Goal: Task Accomplishment & Management: Manage account settings

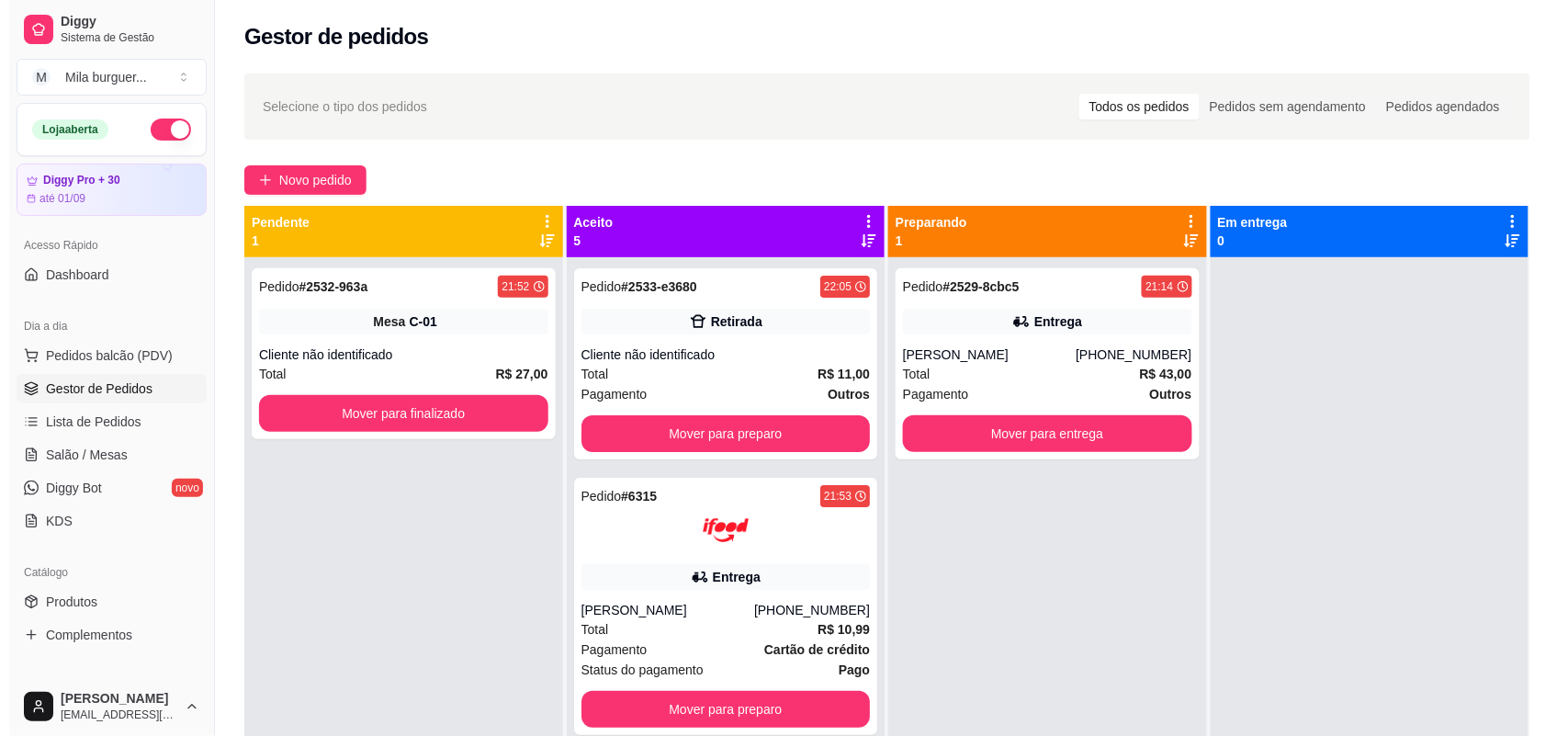
scroll to position [115, 0]
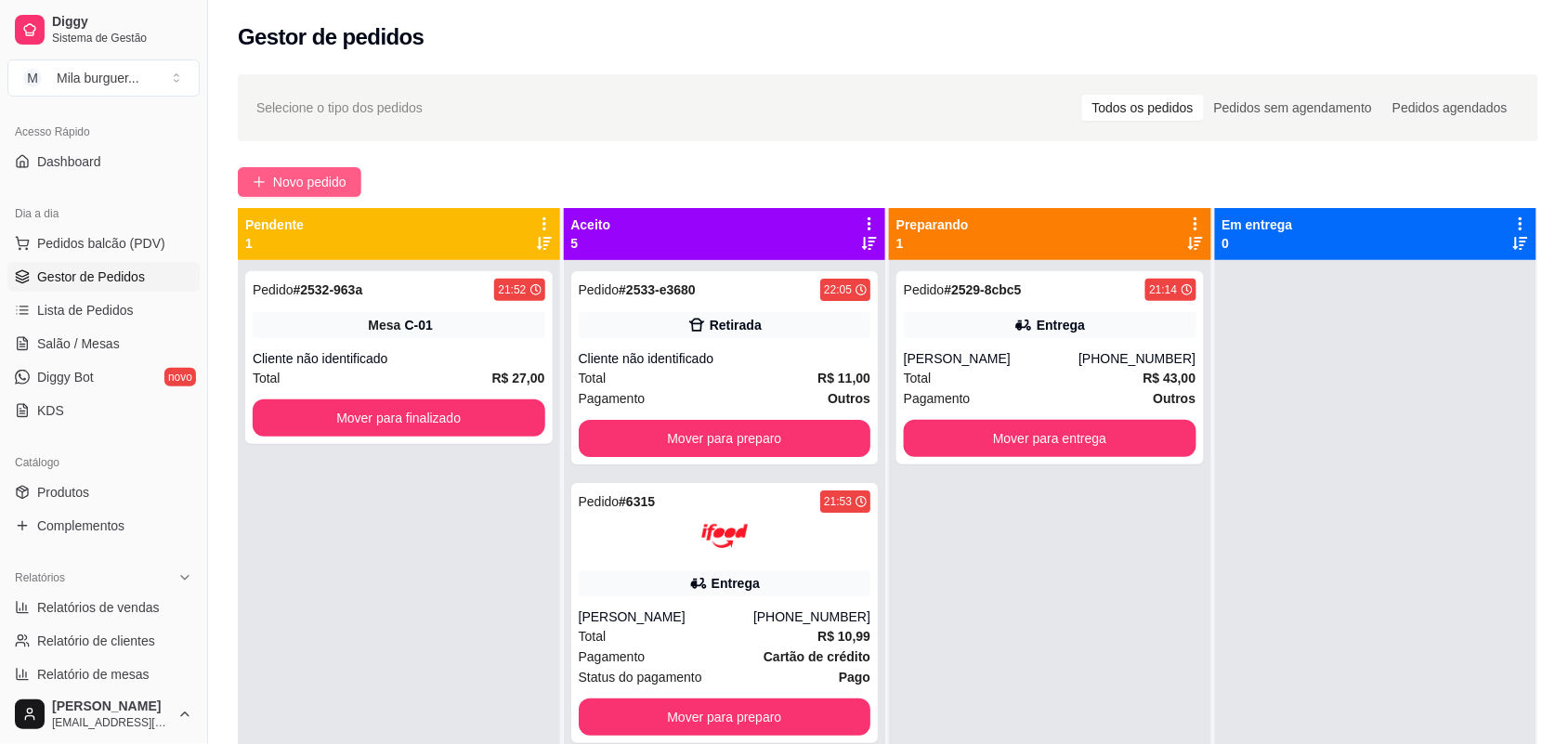
click at [268, 182] on button "Novo pedido" at bounding box center [299, 182] width 124 height 30
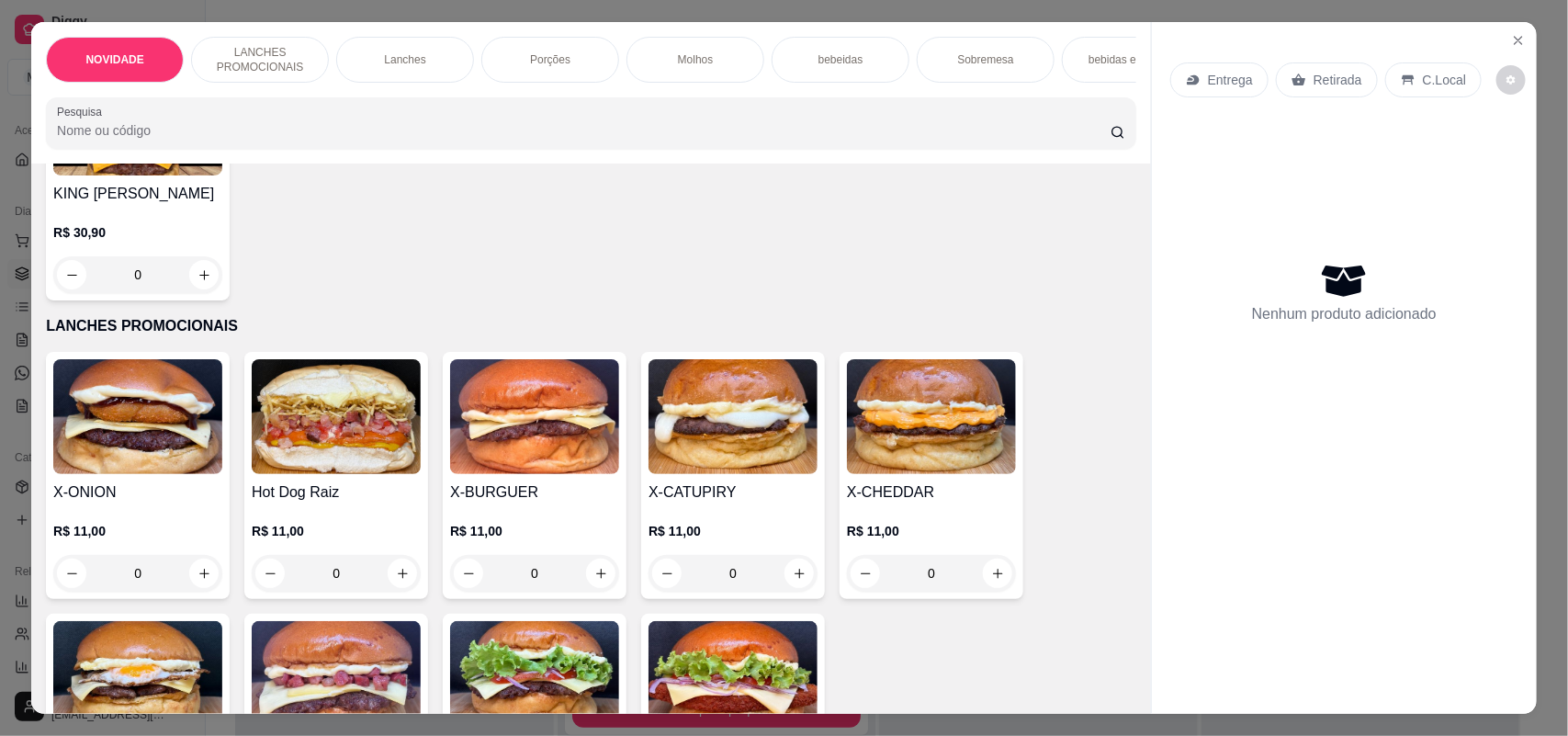
scroll to position [460, 0]
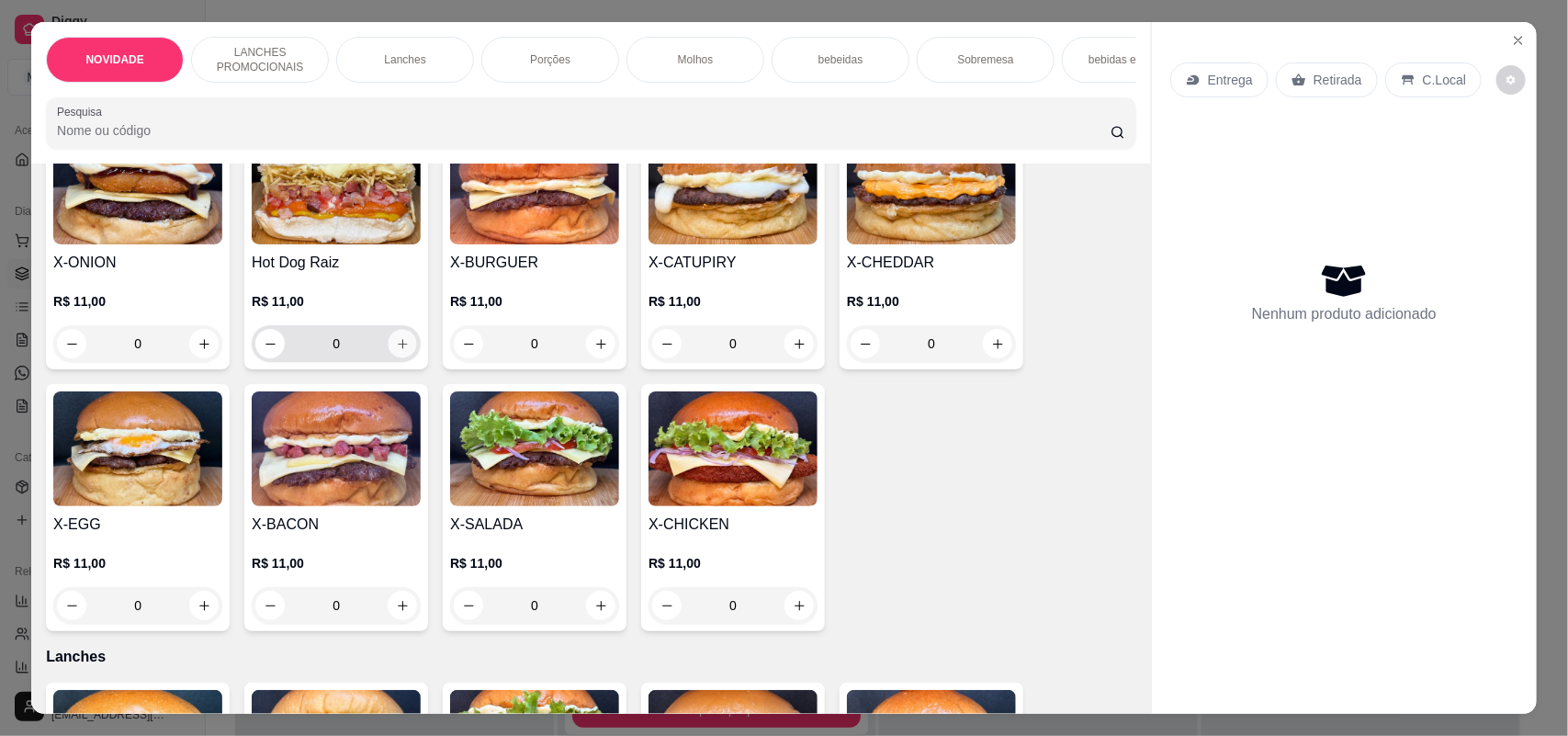
click at [396, 351] on icon "increase-product-quantity" at bounding box center [403, 344] width 13 height 13
type input "1"
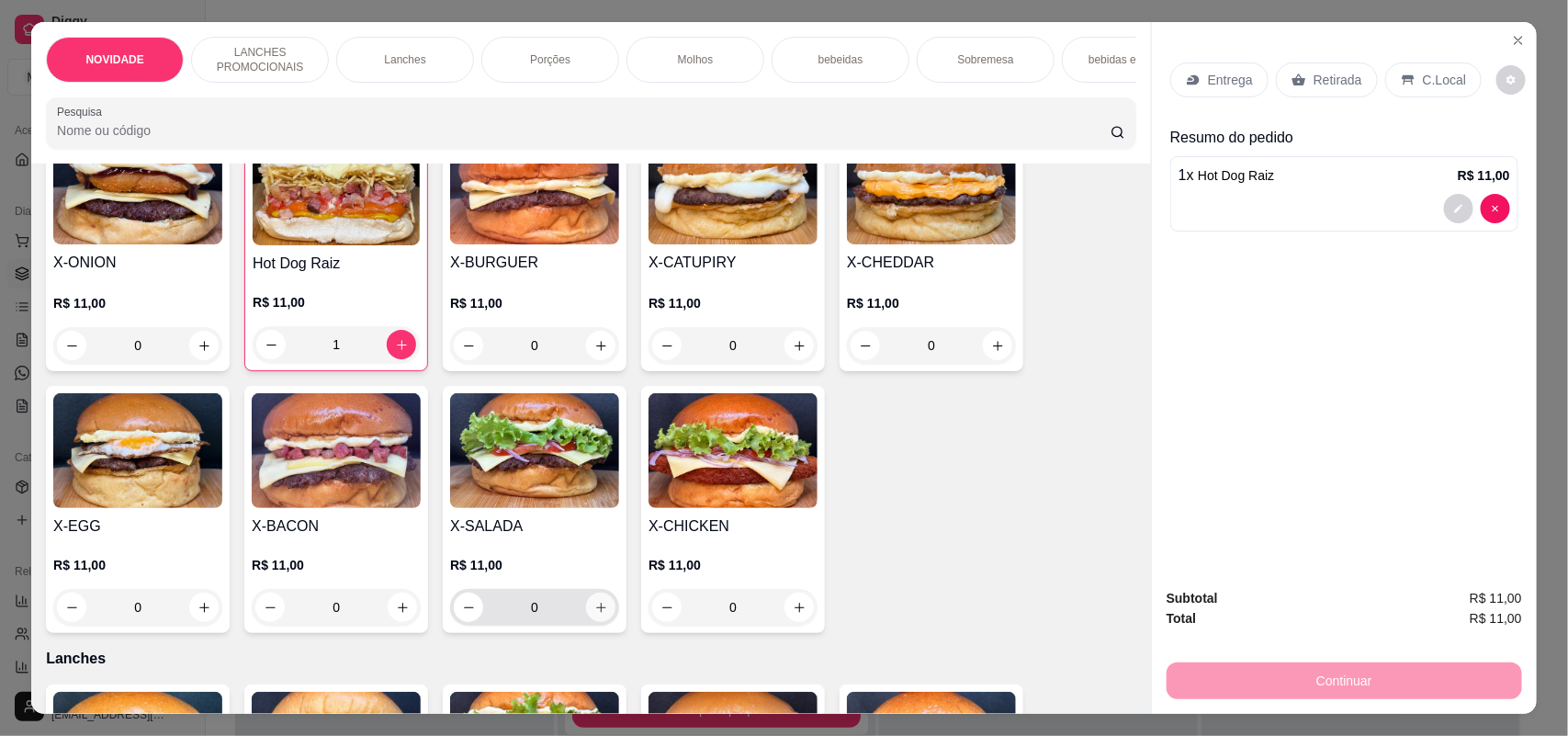
click at [594, 615] on icon "increase-product-quantity" at bounding box center [601, 608] width 13 height 13
type input "1"
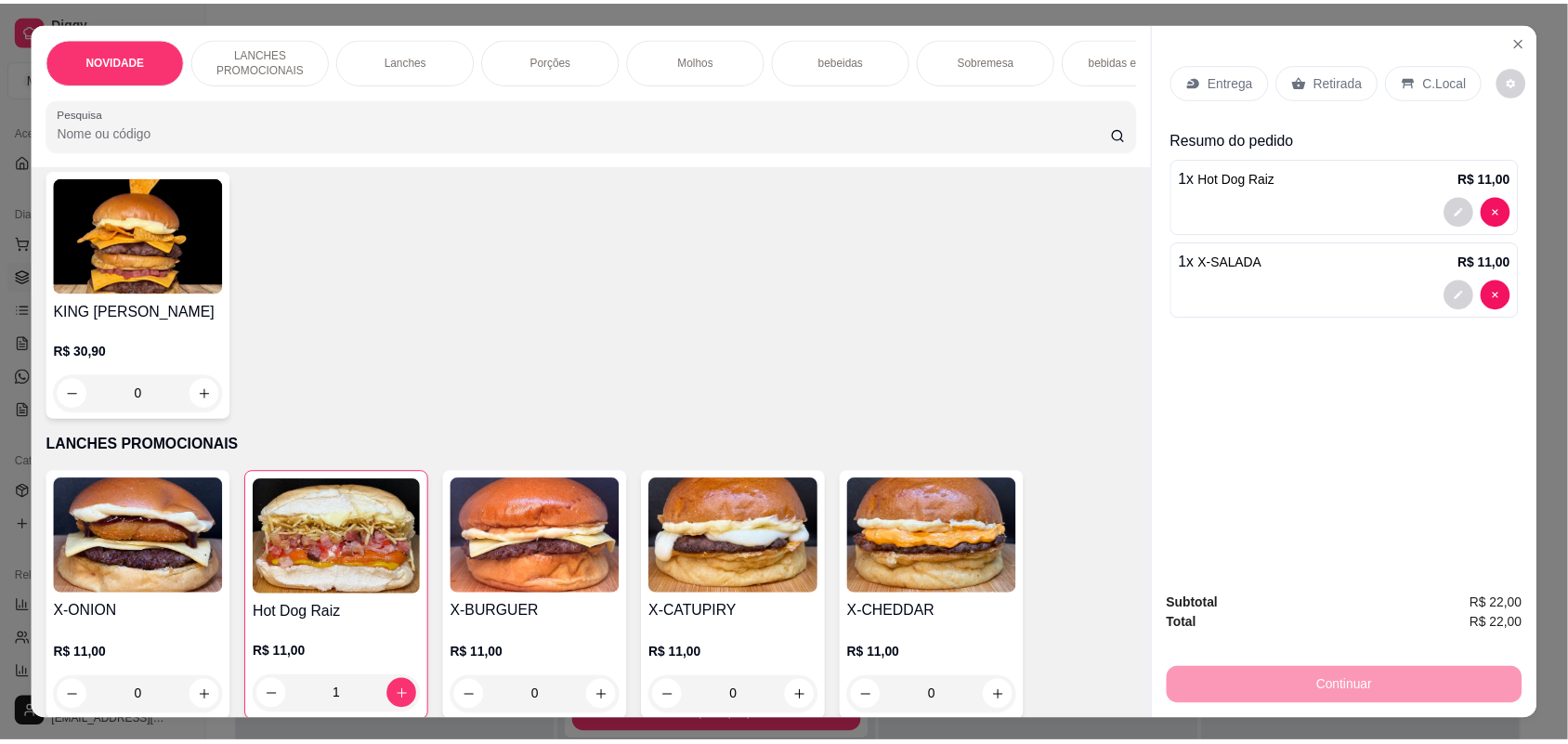
scroll to position [0, 0]
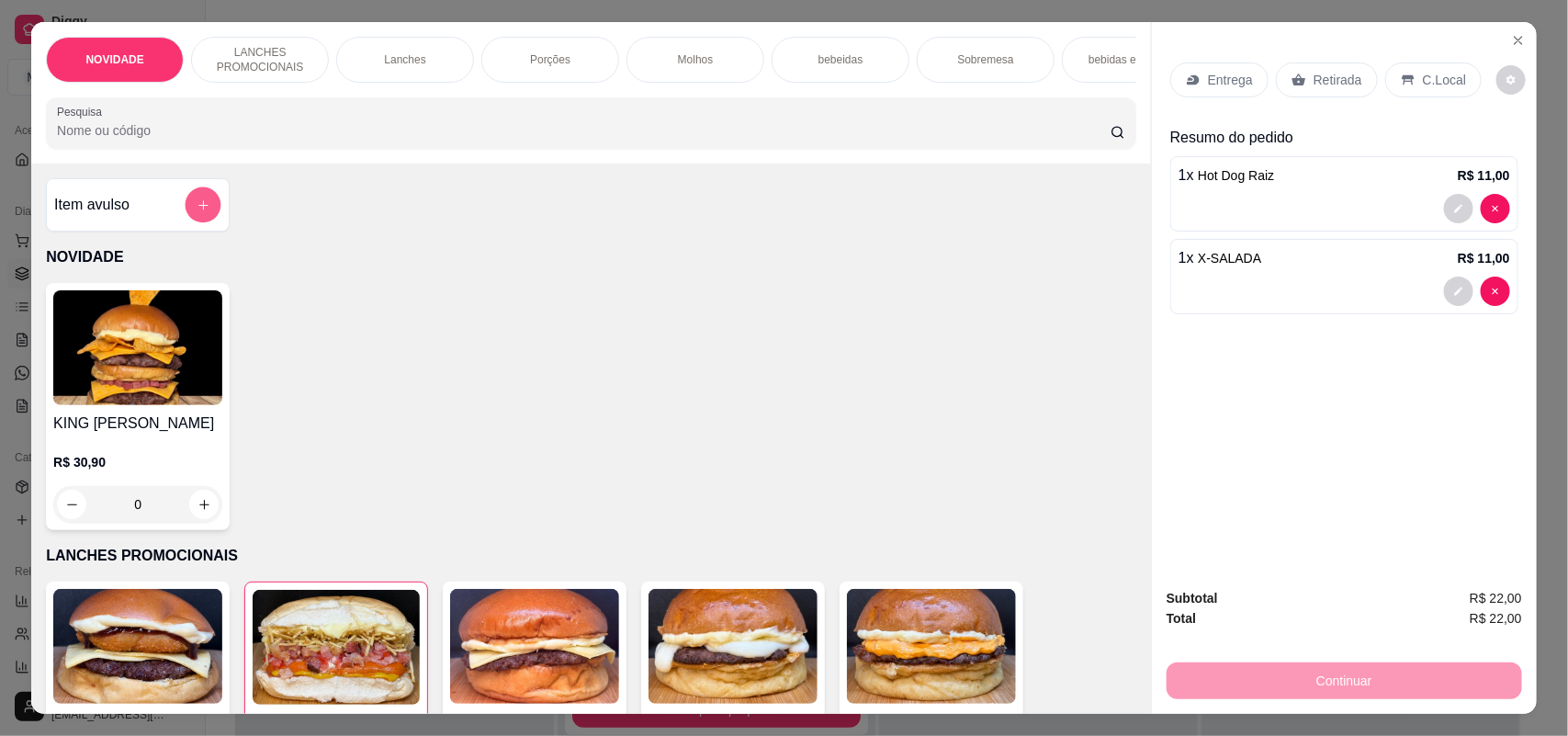
click at [199, 212] on icon "add-separate-item" at bounding box center [203, 205] width 13 height 13
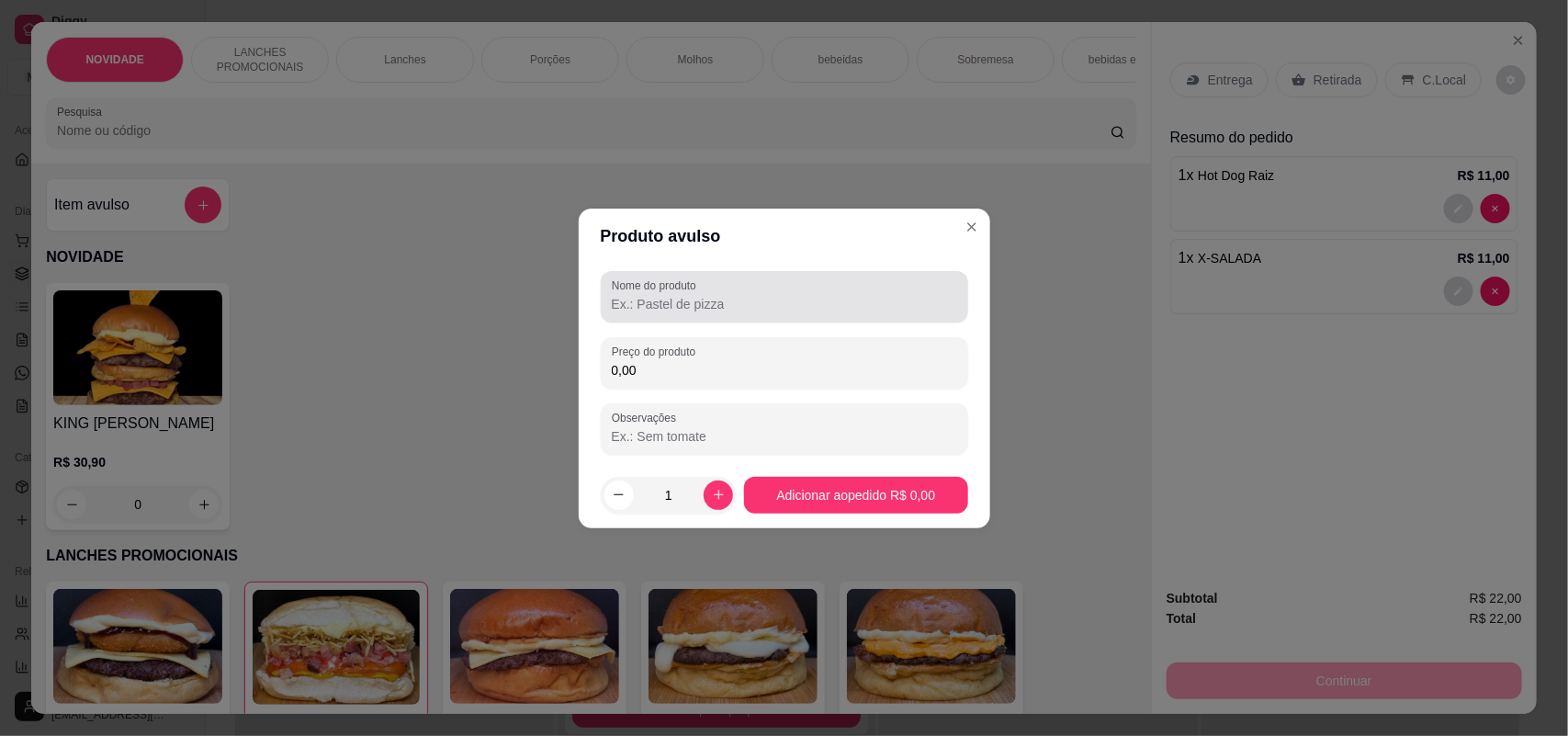
click at [707, 289] on div at bounding box center [784, 297] width 346 height 37
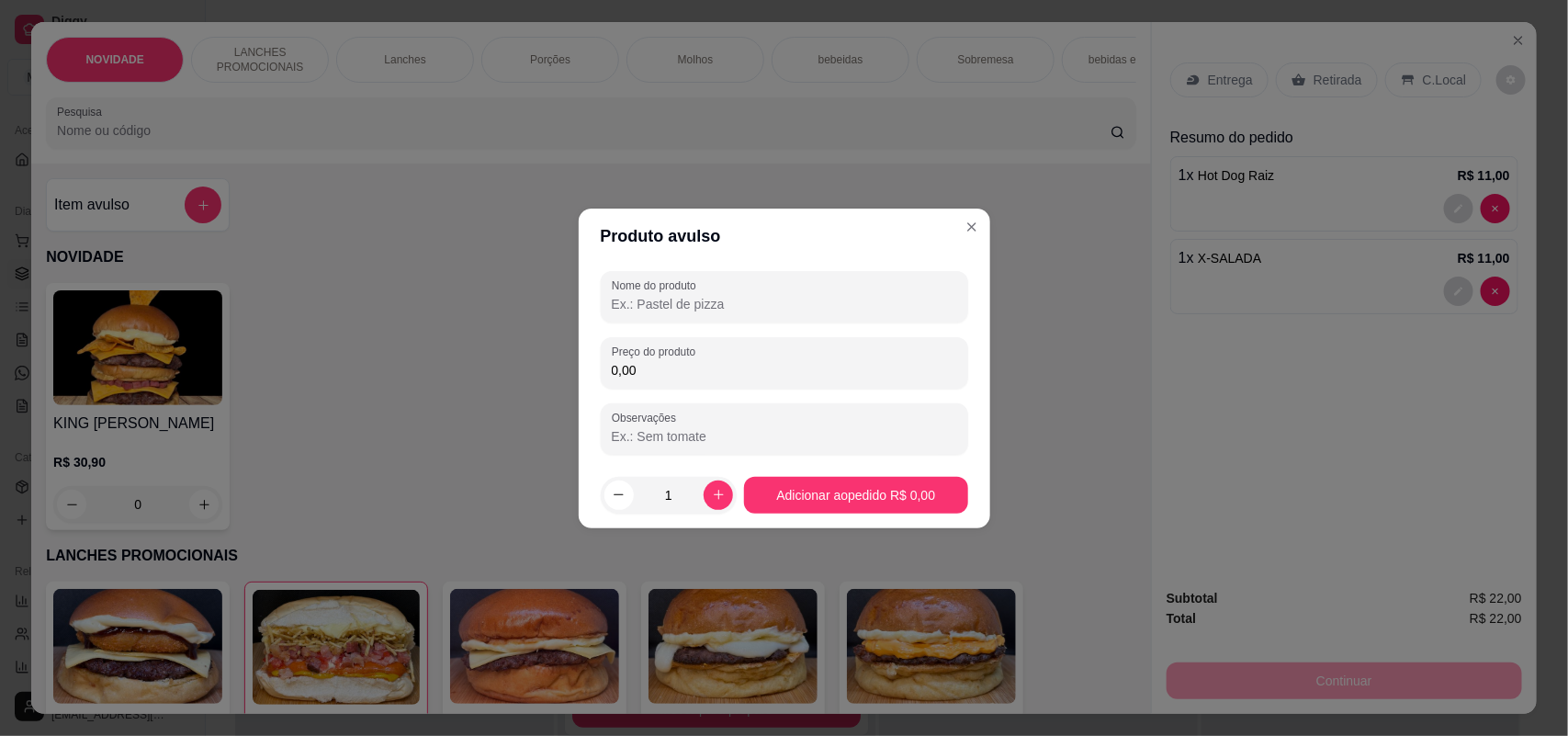
type input "1"
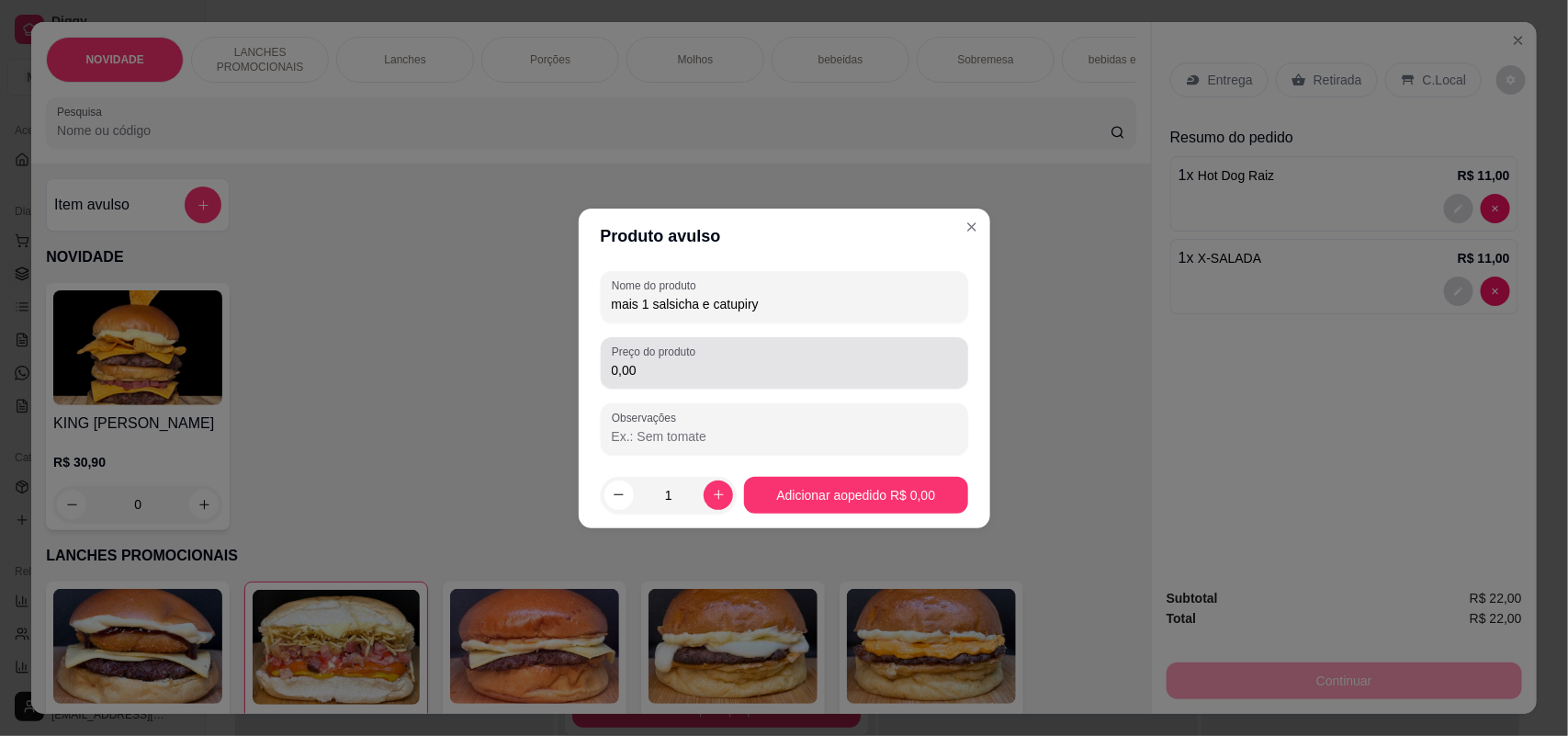
type input "mais 1 salsicha e catupiry"
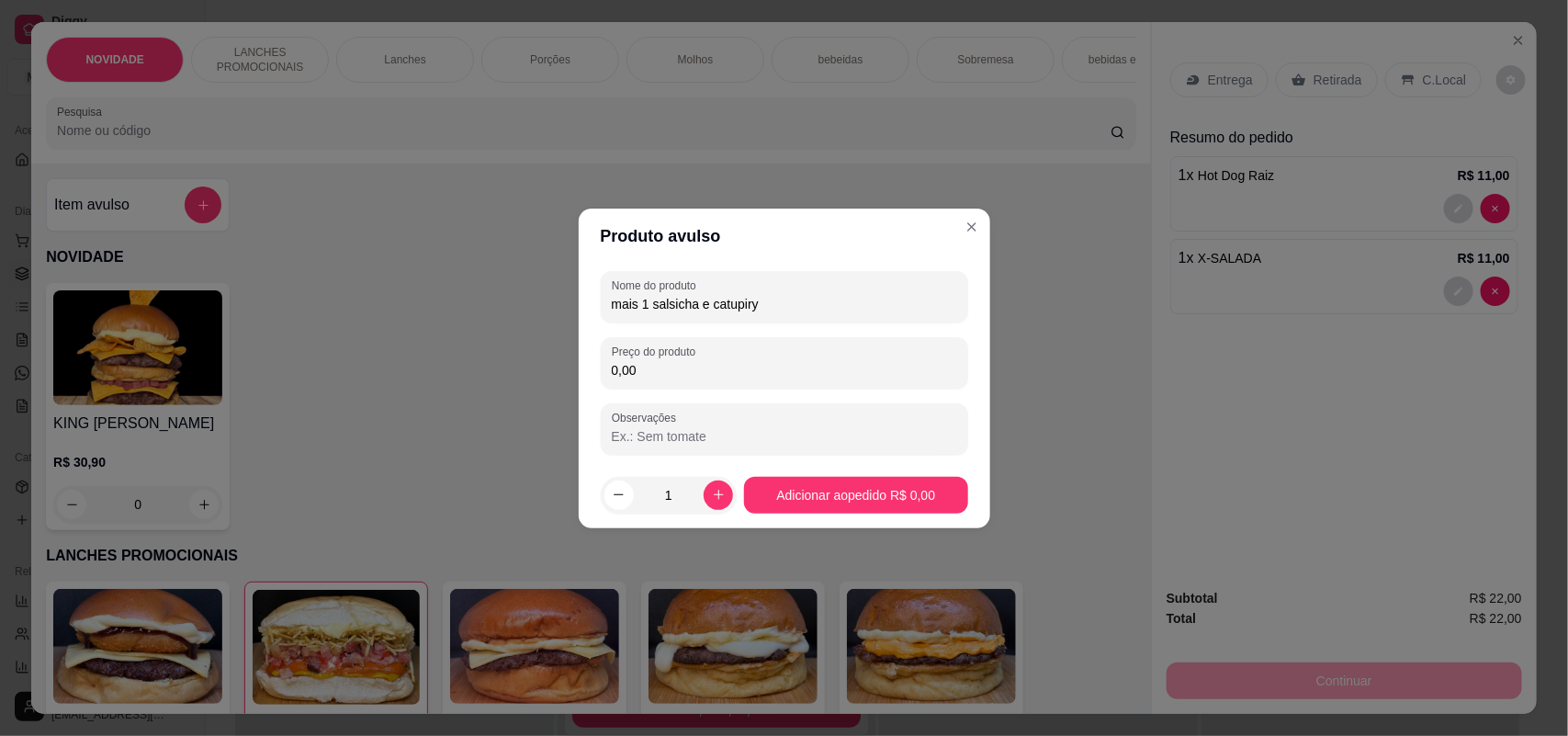
click at [695, 368] on input "0,00" at bounding box center [784, 370] width 346 height 18
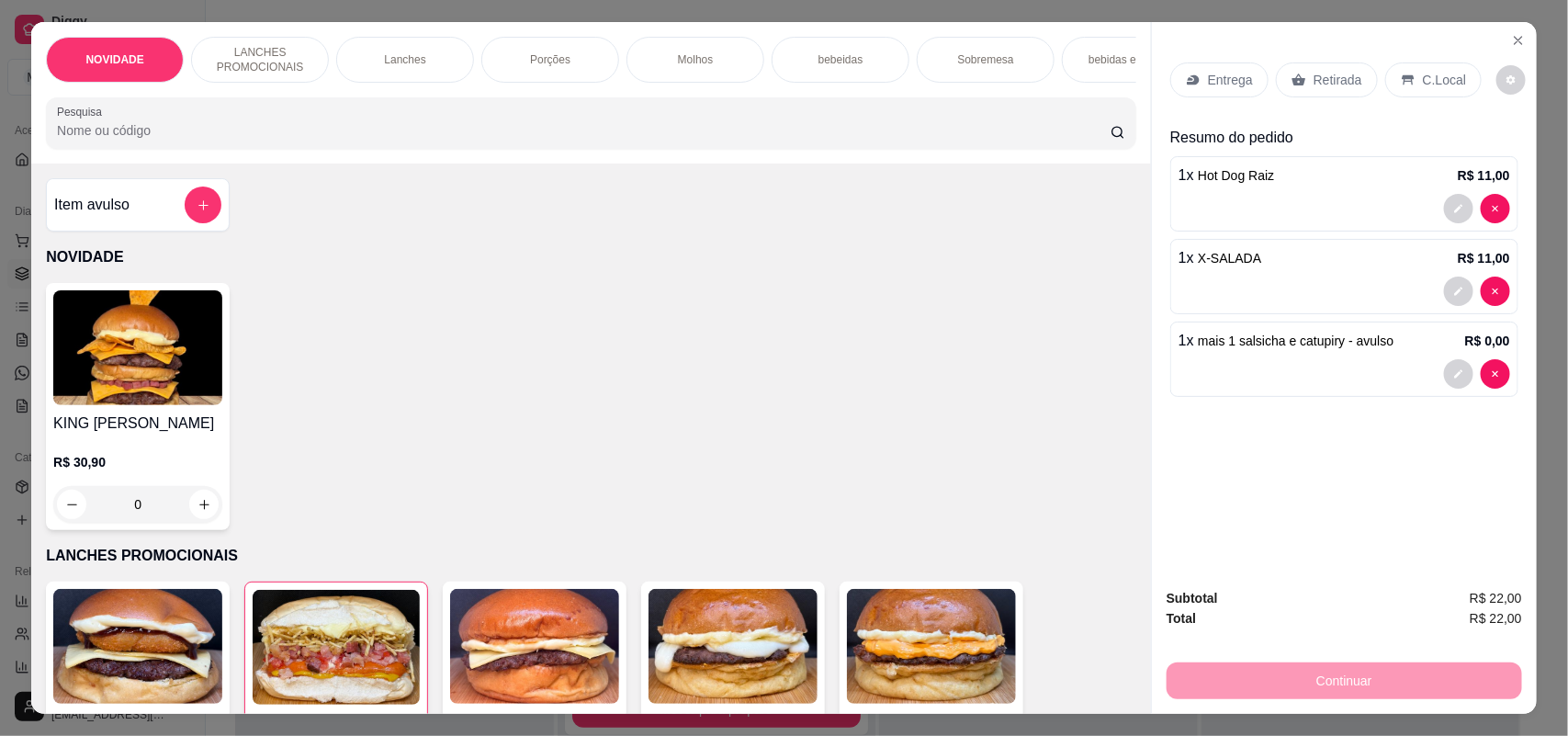
click at [1334, 67] on div "Retirada" at bounding box center [1326, 80] width 102 height 35
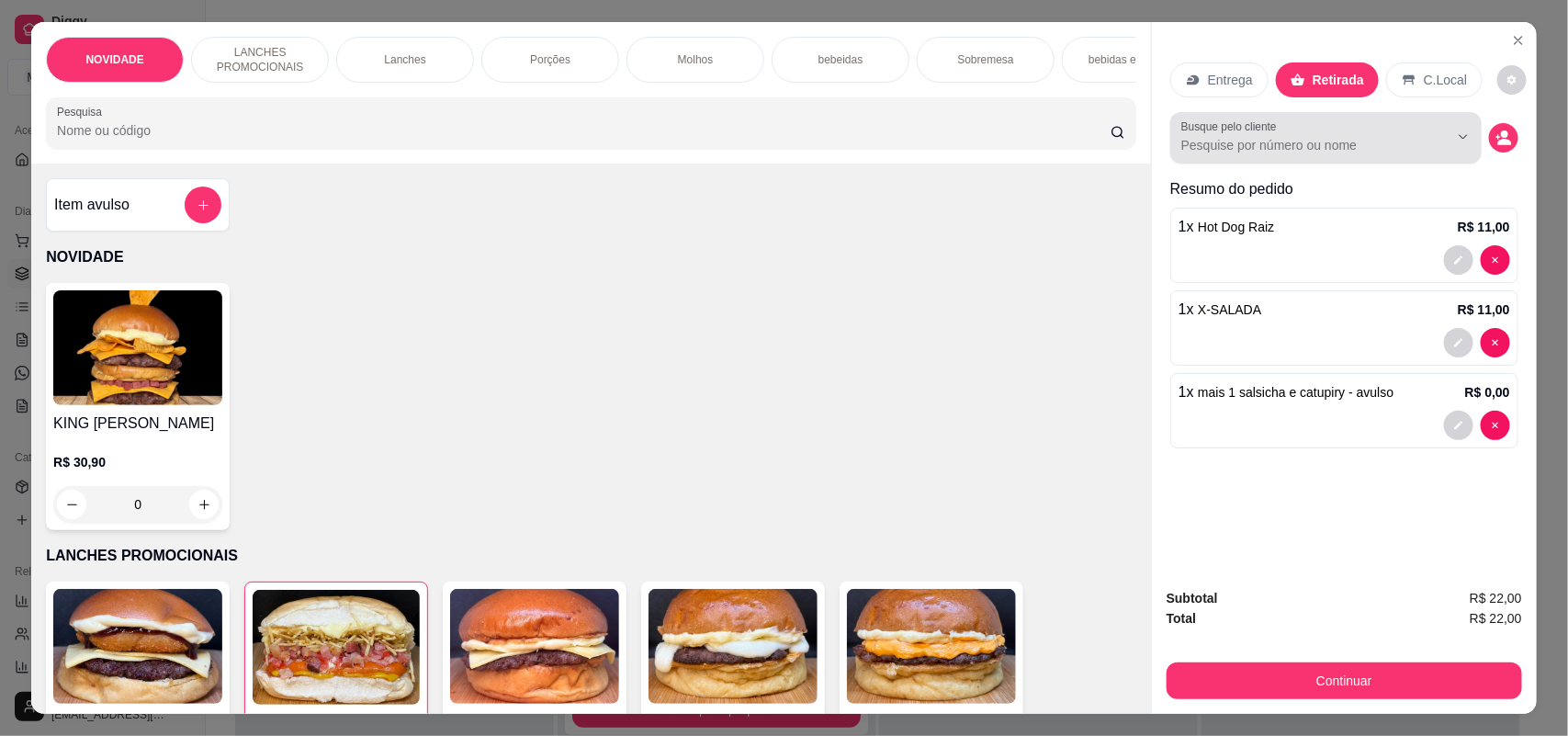
click at [1217, 138] on input "Busque pelo cliente" at bounding box center [1299, 145] width 238 height 18
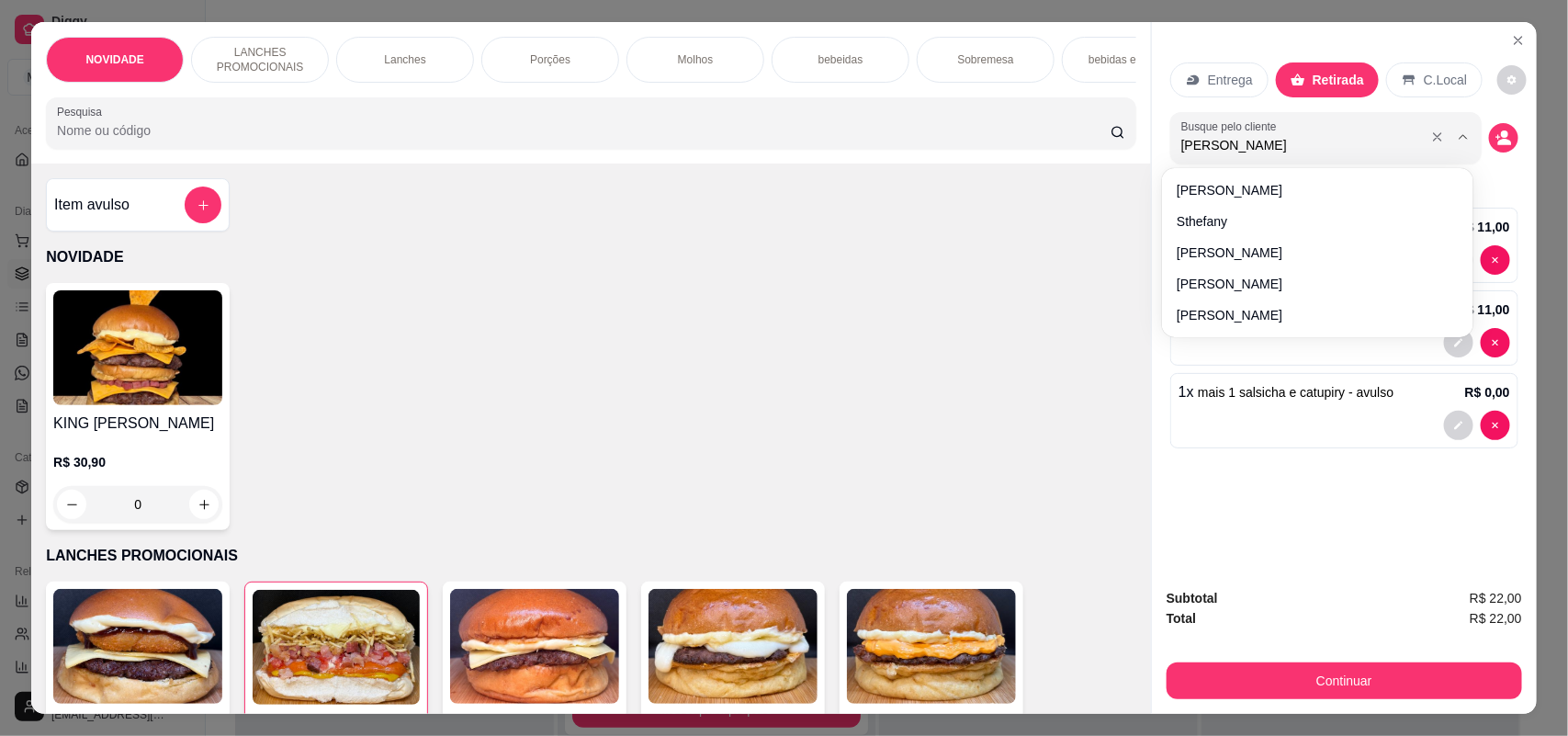
type input "helena"
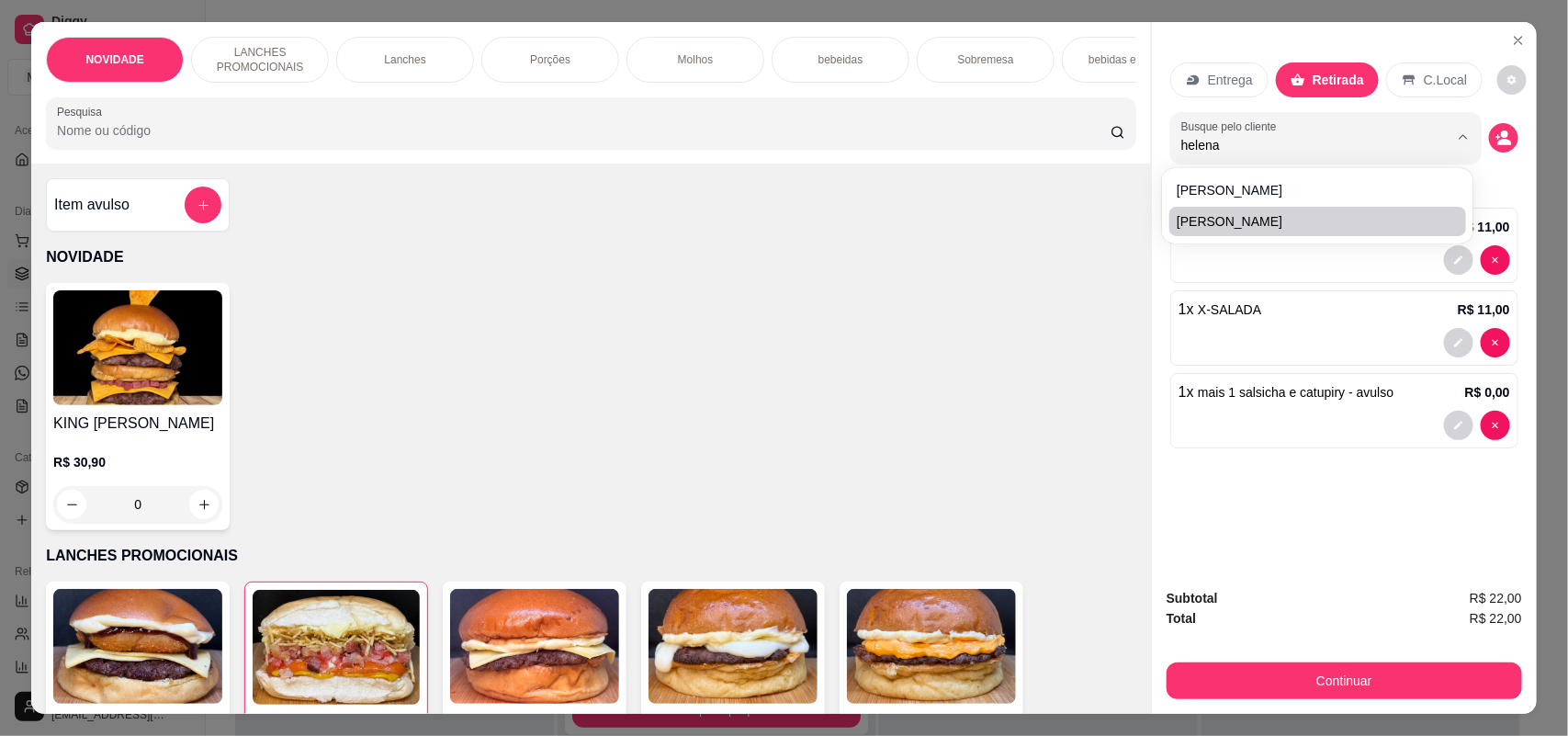
click at [1284, 479] on div "Entrega Retirada C.Local Busque pelo cliente [PERSON_NAME] do pedido 1 x Hot Do…" at bounding box center [1345, 298] width 385 height 551
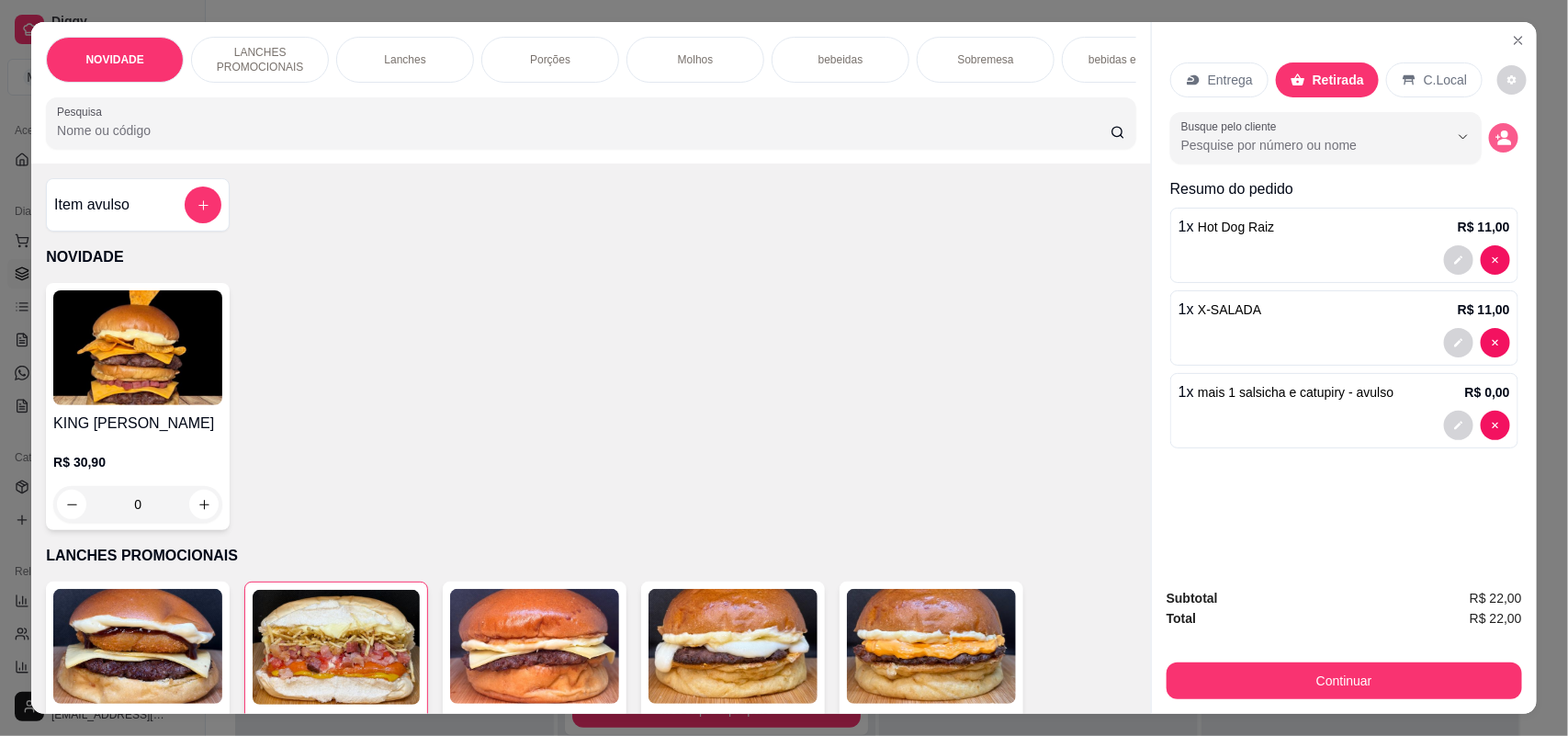
click at [1504, 139] on button "decrease-product-quantity" at bounding box center [1503, 138] width 30 height 30
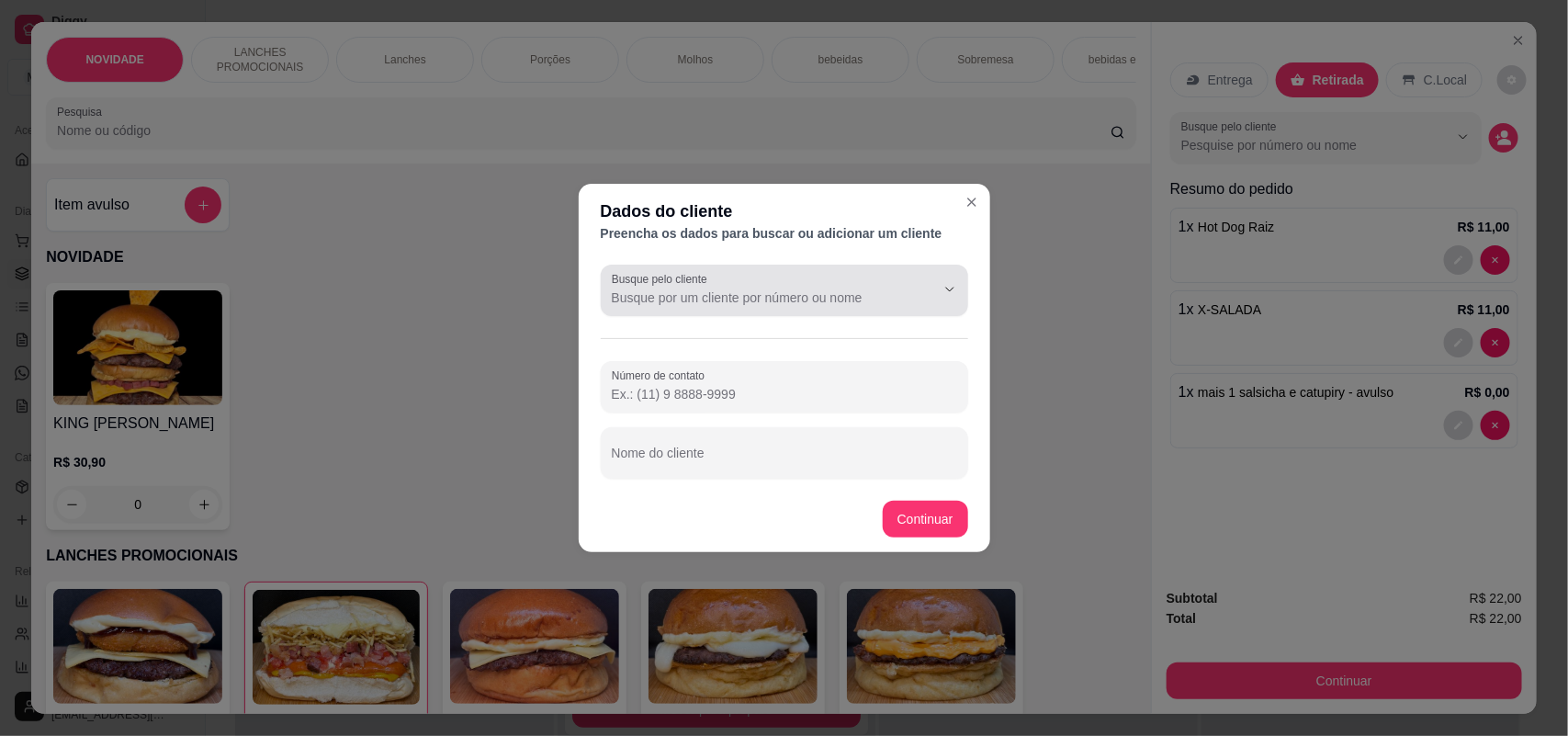
click at [653, 287] on div at bounding box center [784, 290] width 346 height 37
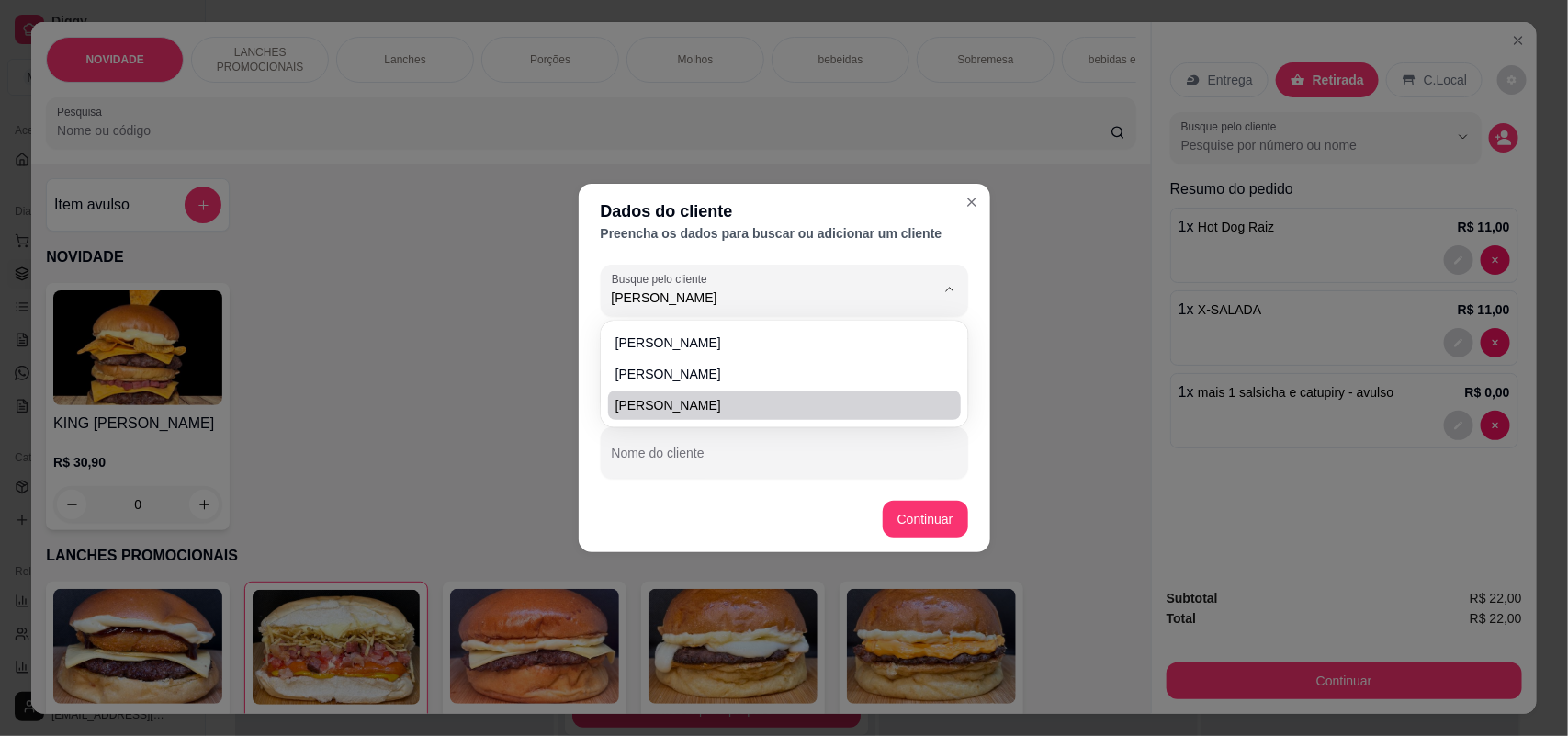
type input "helena"
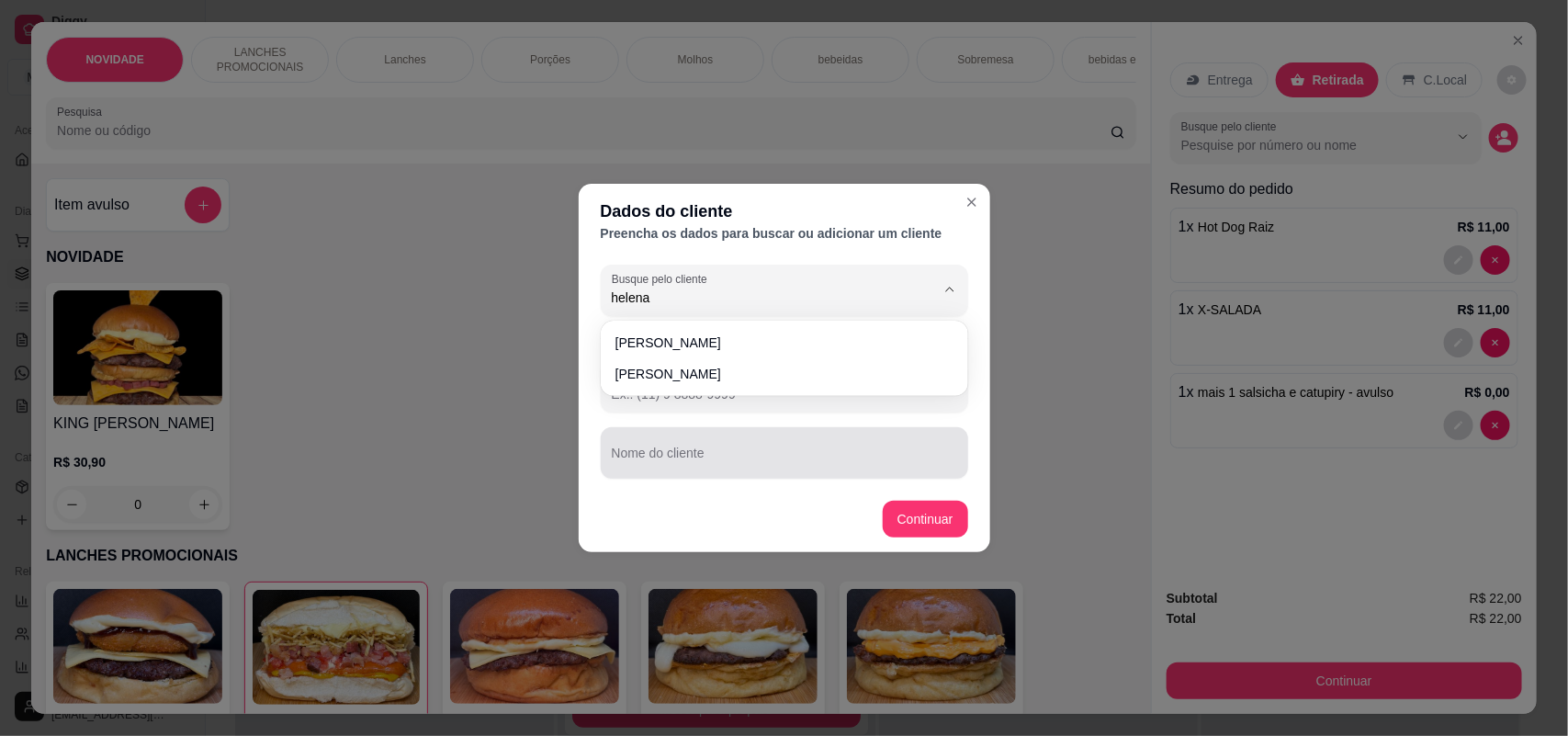
click at [756, 442] on div at bounding box center [784, 453] width 346 height 37
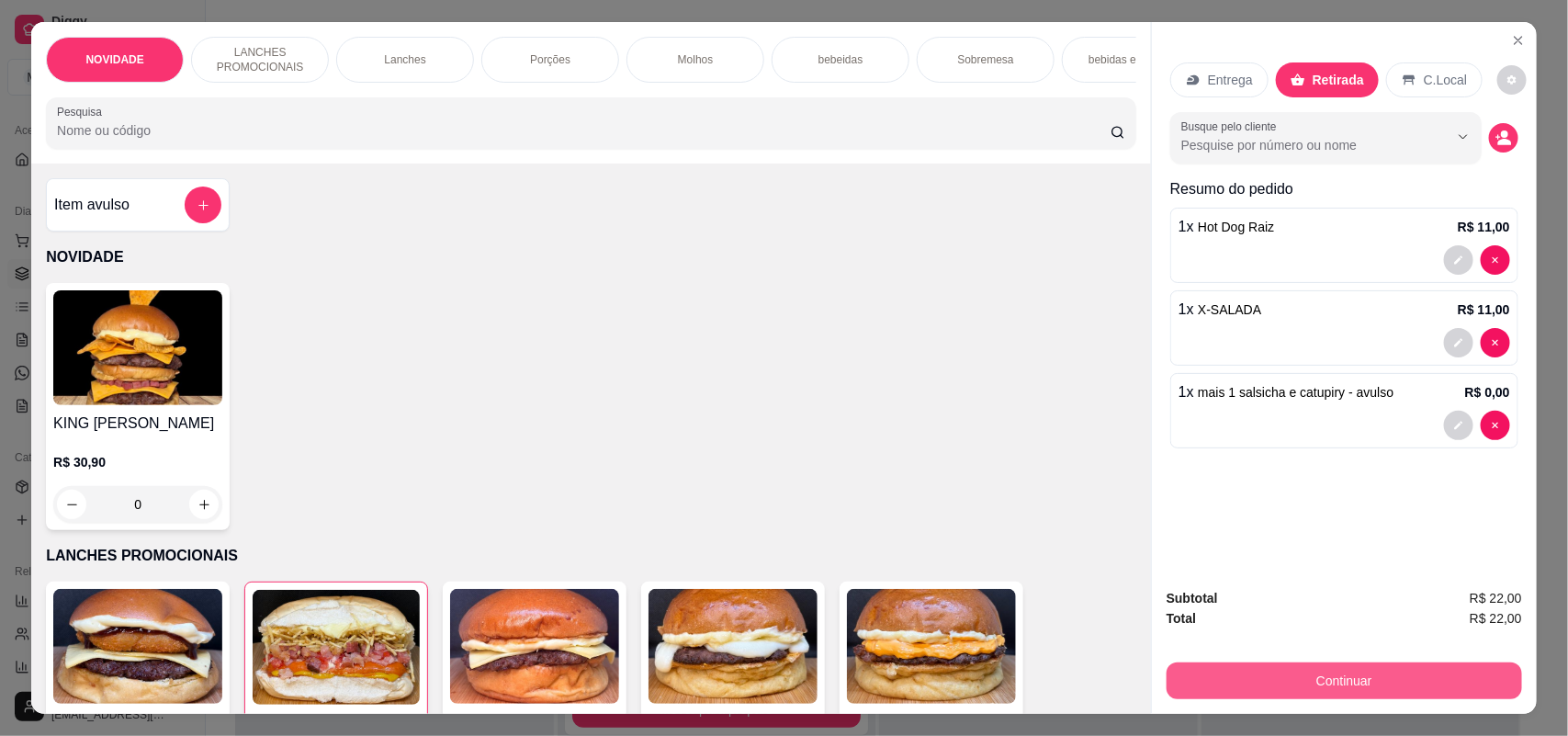
click at [1238, 675] on button "Continuar" at bounding box center [1344, 681] width 355 height 37
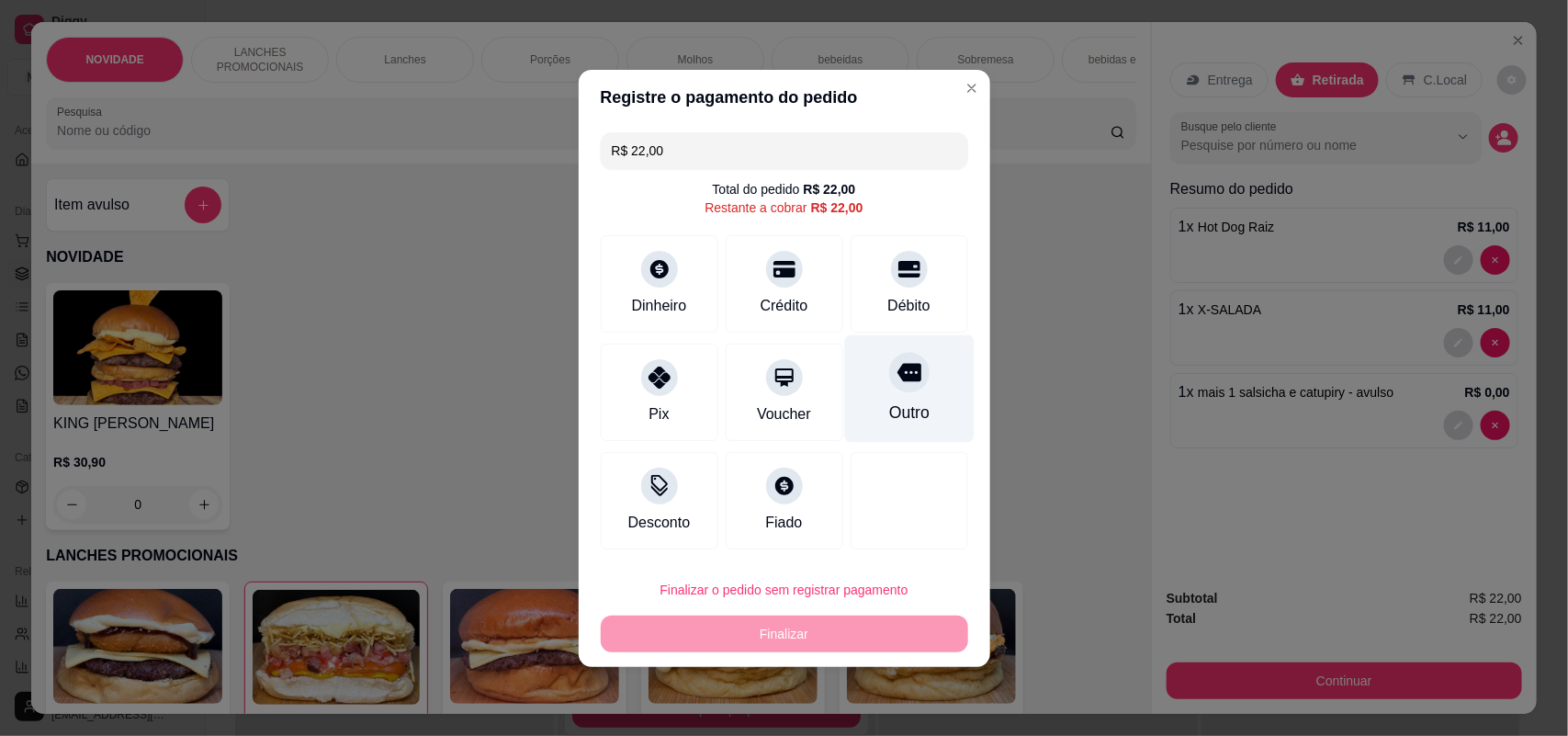
click at [901, 398] on div "Outro" at bounding box center [908, 388] width 129 height 108
type input "R$ 0,00"
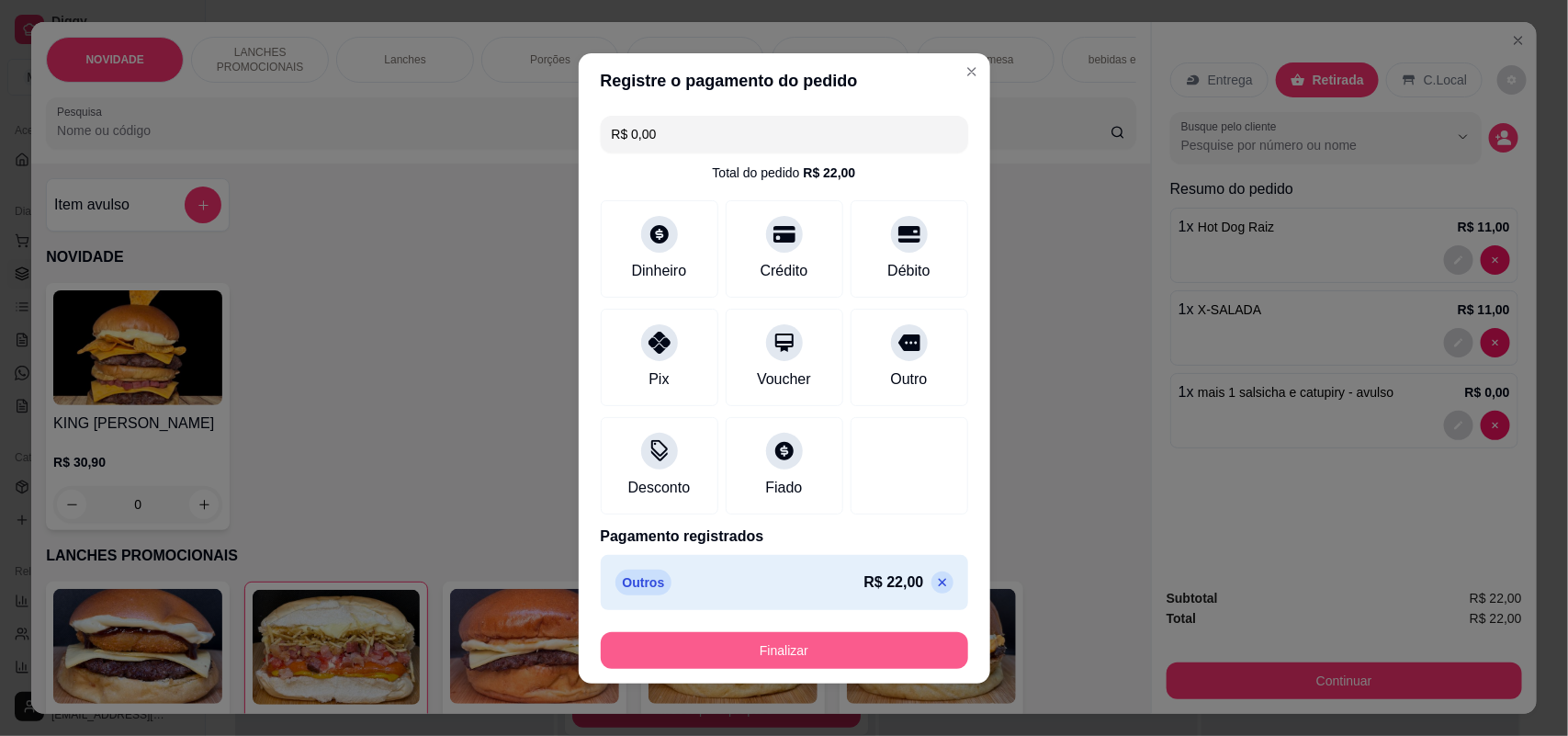
click at [826, 663] on button "Finalizar" at bounding box center [784, 650] width 367 height 37
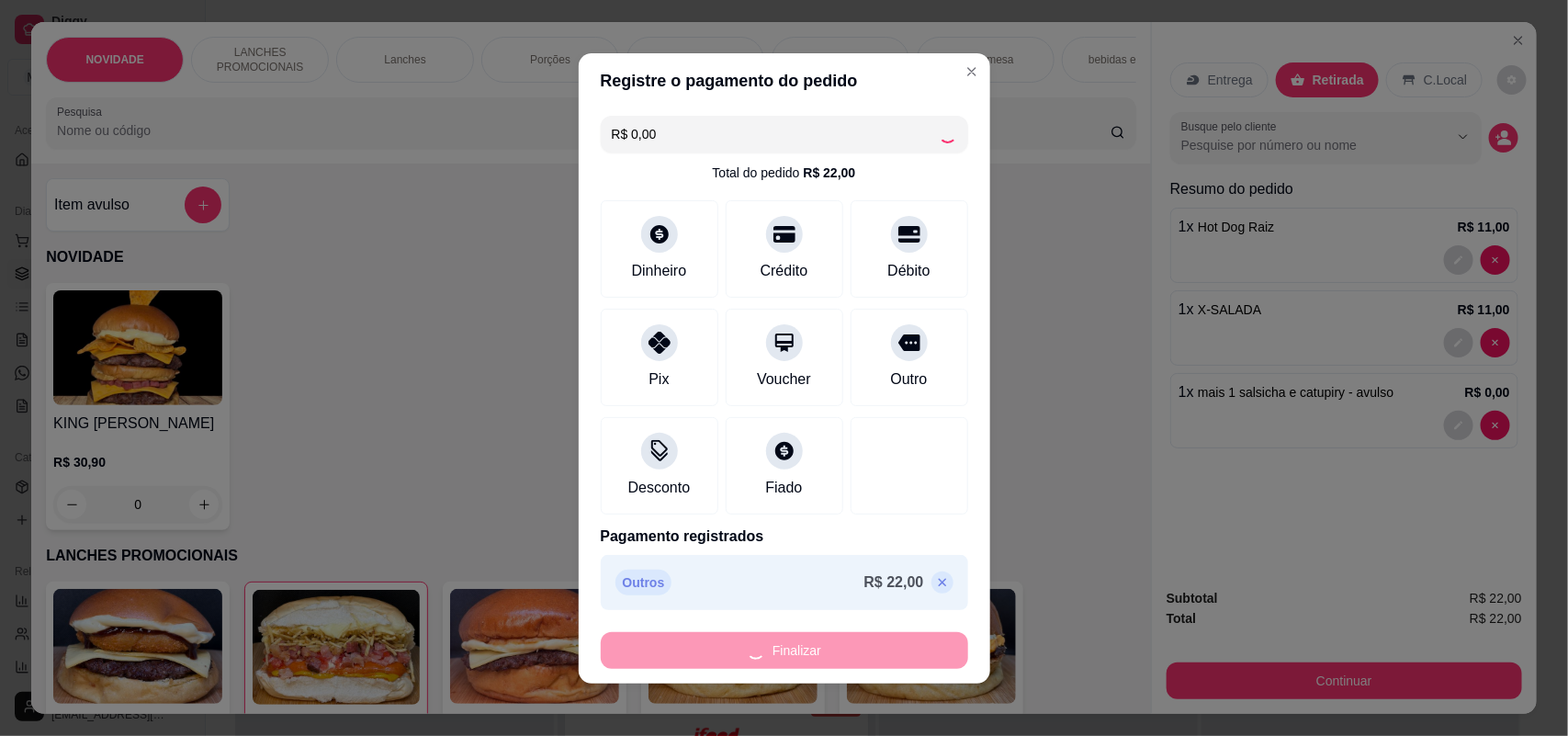
type input "0"
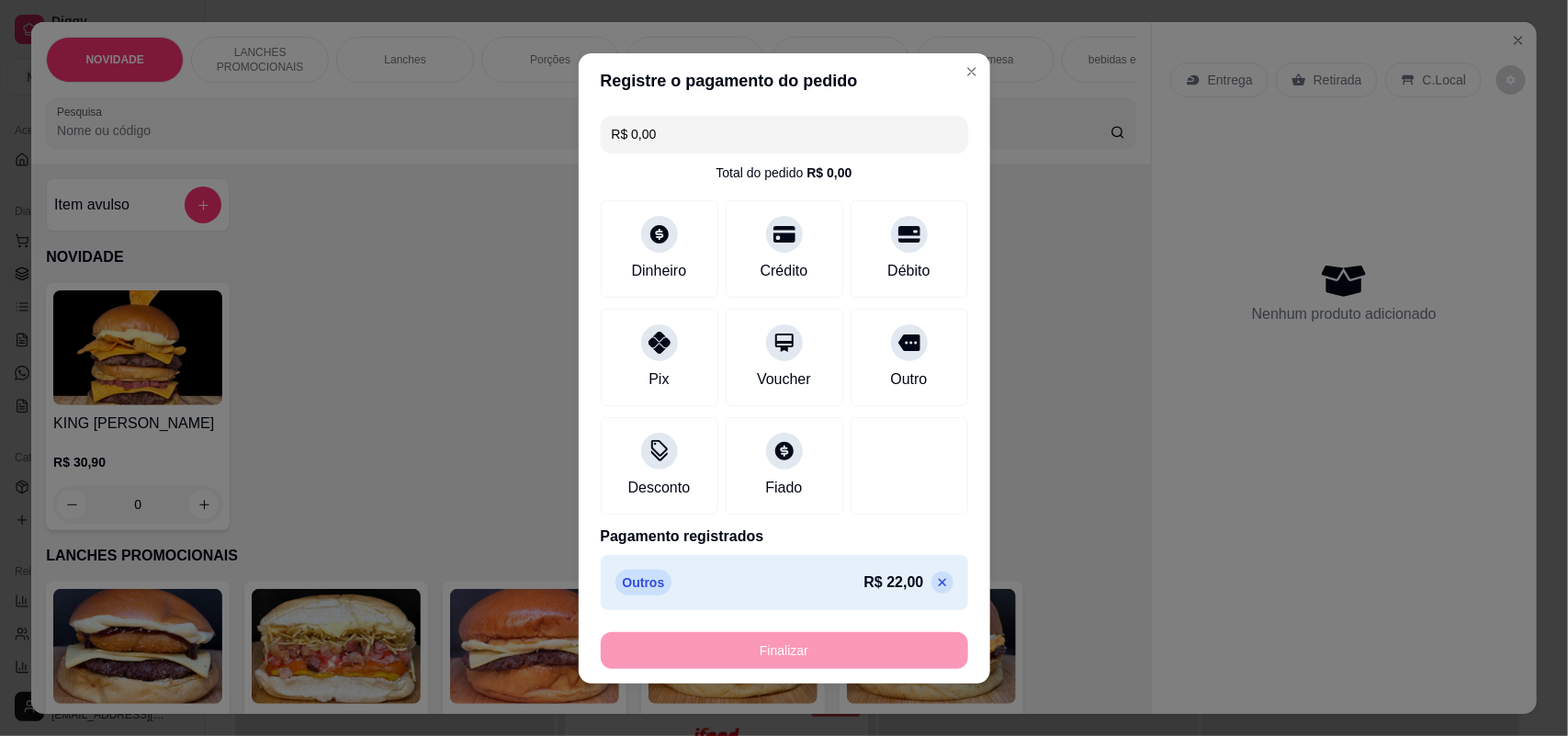
type input "-R$ 22,00"
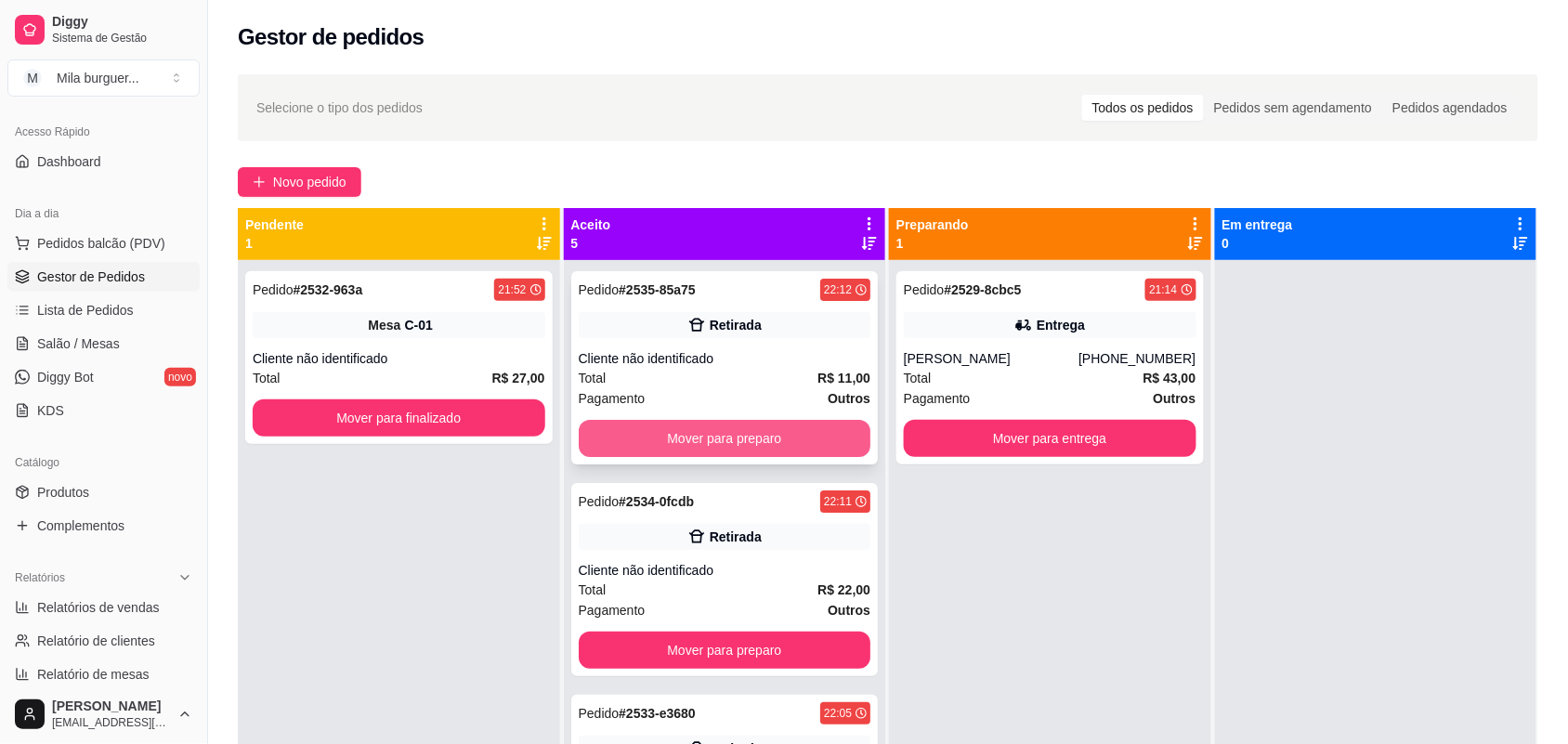
click at [801, 455] on button "Mover para preparo" at bounding box center [725, 438] width 292 height 37
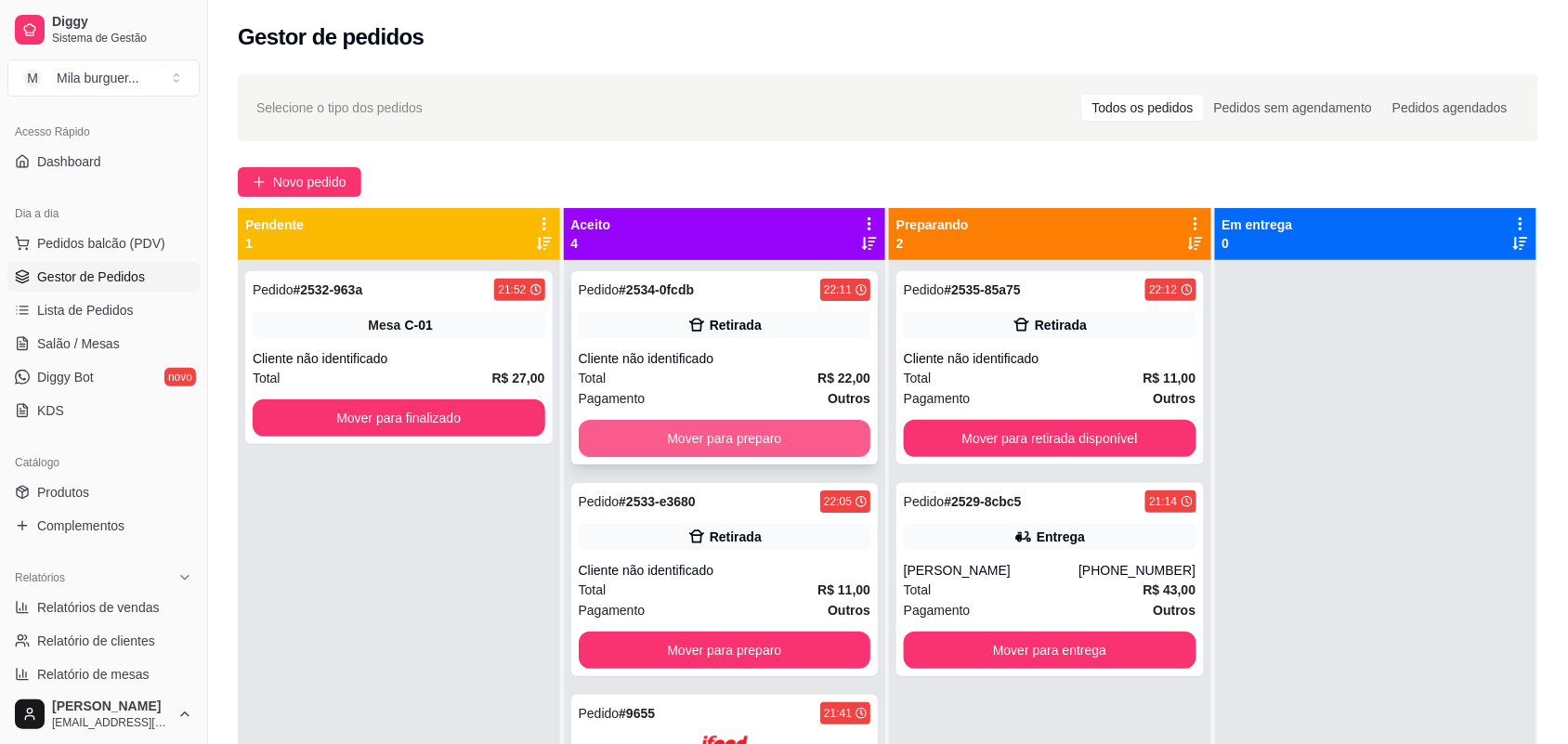
click at [800, 451] on button "Mover para preparo" at bounding box center [725, 438] width 292 height 37
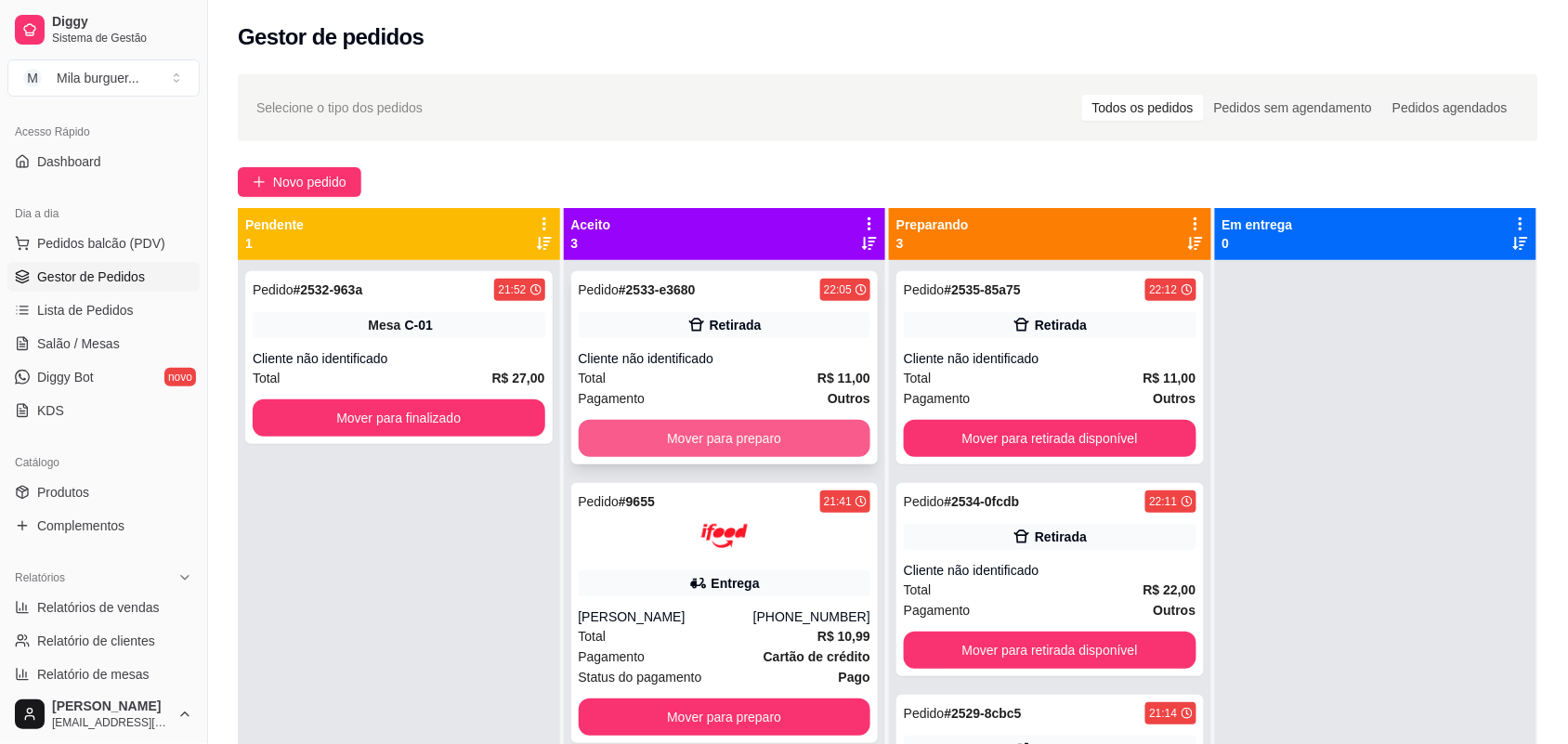
click at [796, 428] on button "Mover para preparo" at bounding box center [725, 438] width 292 height 37
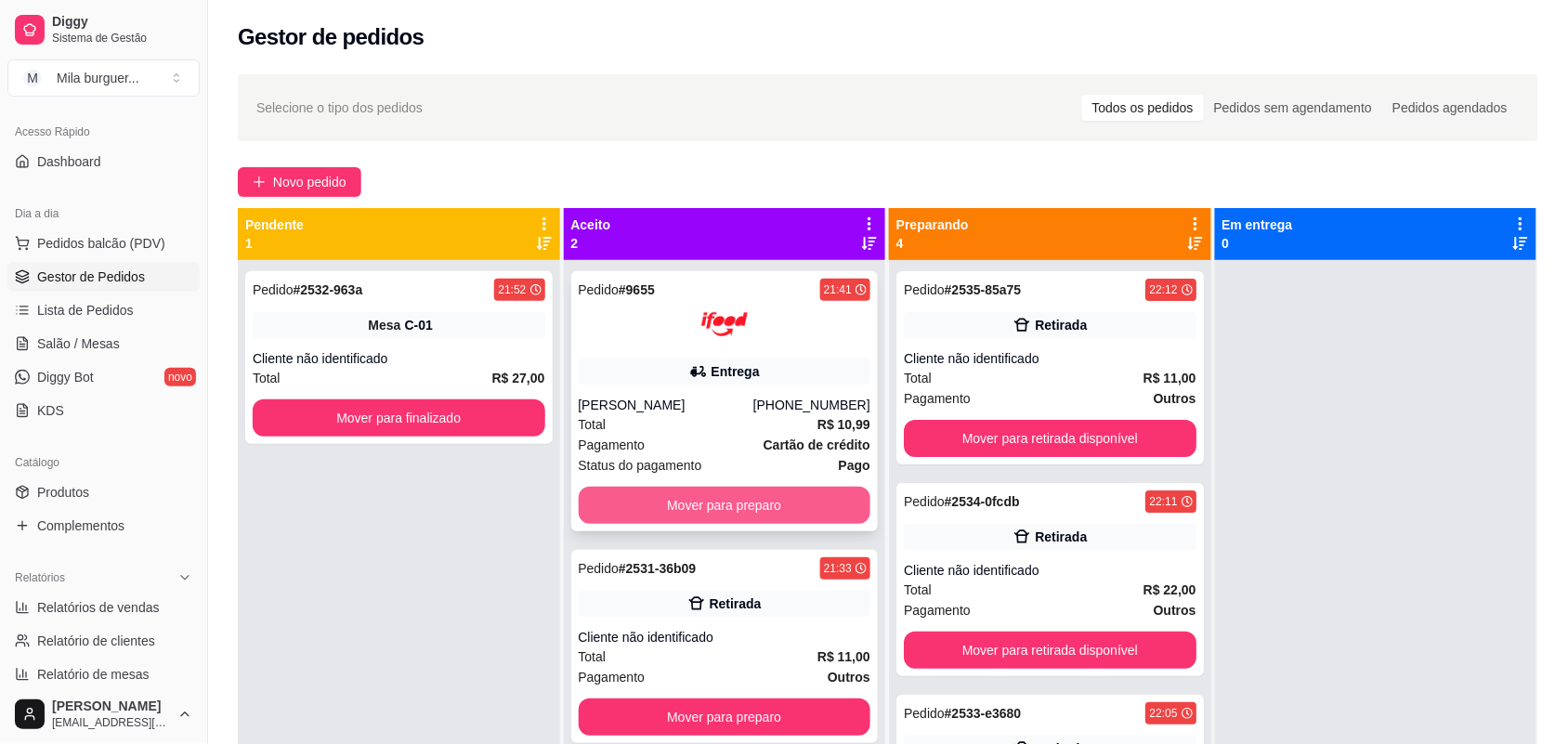
click at [777, 509] on button "Mover para preparo" at bounding box center [725, 505] width 292 height 37
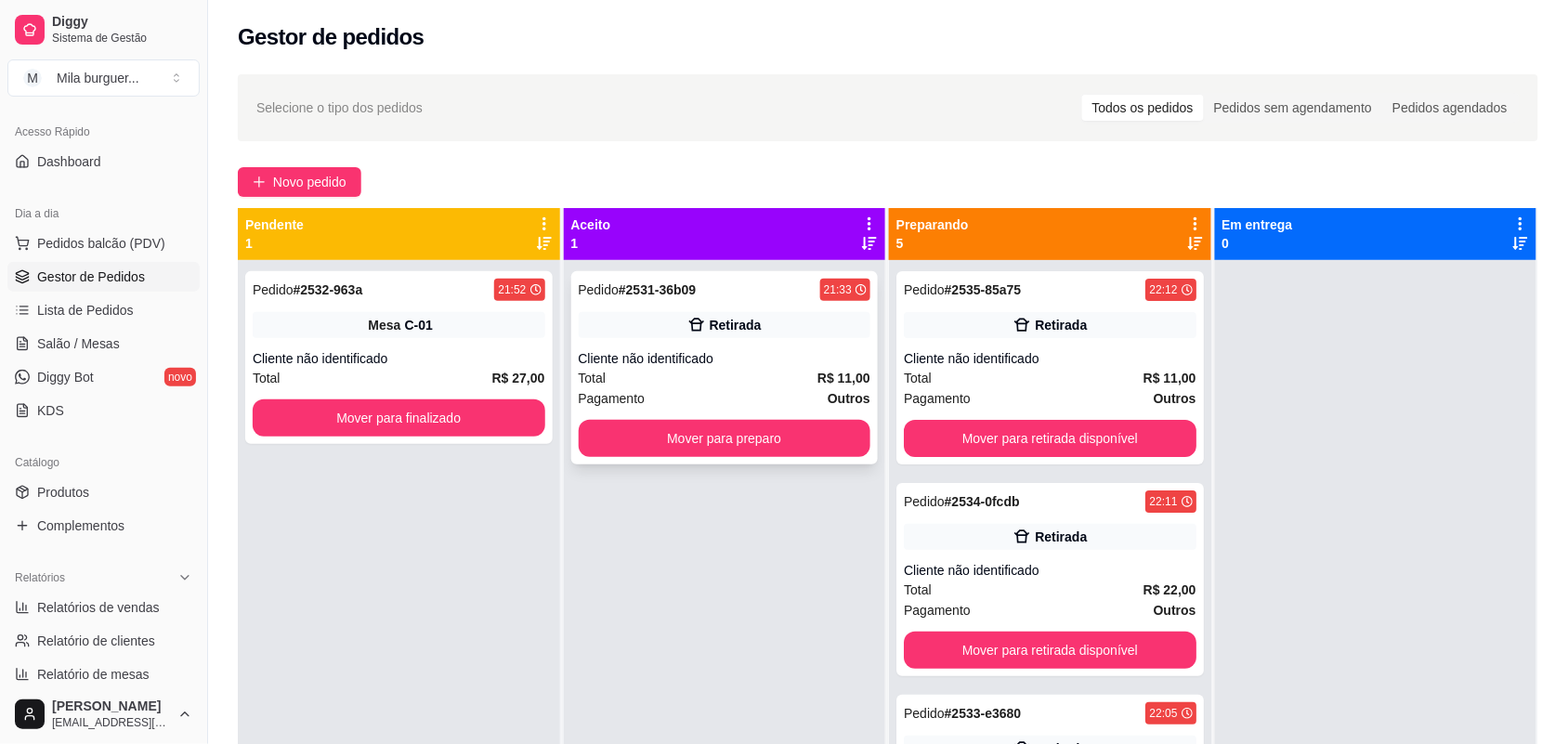
click at [771, 457] on div "Pedido # 2531-36b09 21:33 Retirada Cliente não identificado Total R$ 11,00 Paga…" at bounding box center [725, 367] width 308 height 193
click at [776, 456] on button "Mover para preparo" at bounding box center [725, 438] width 292 height 37
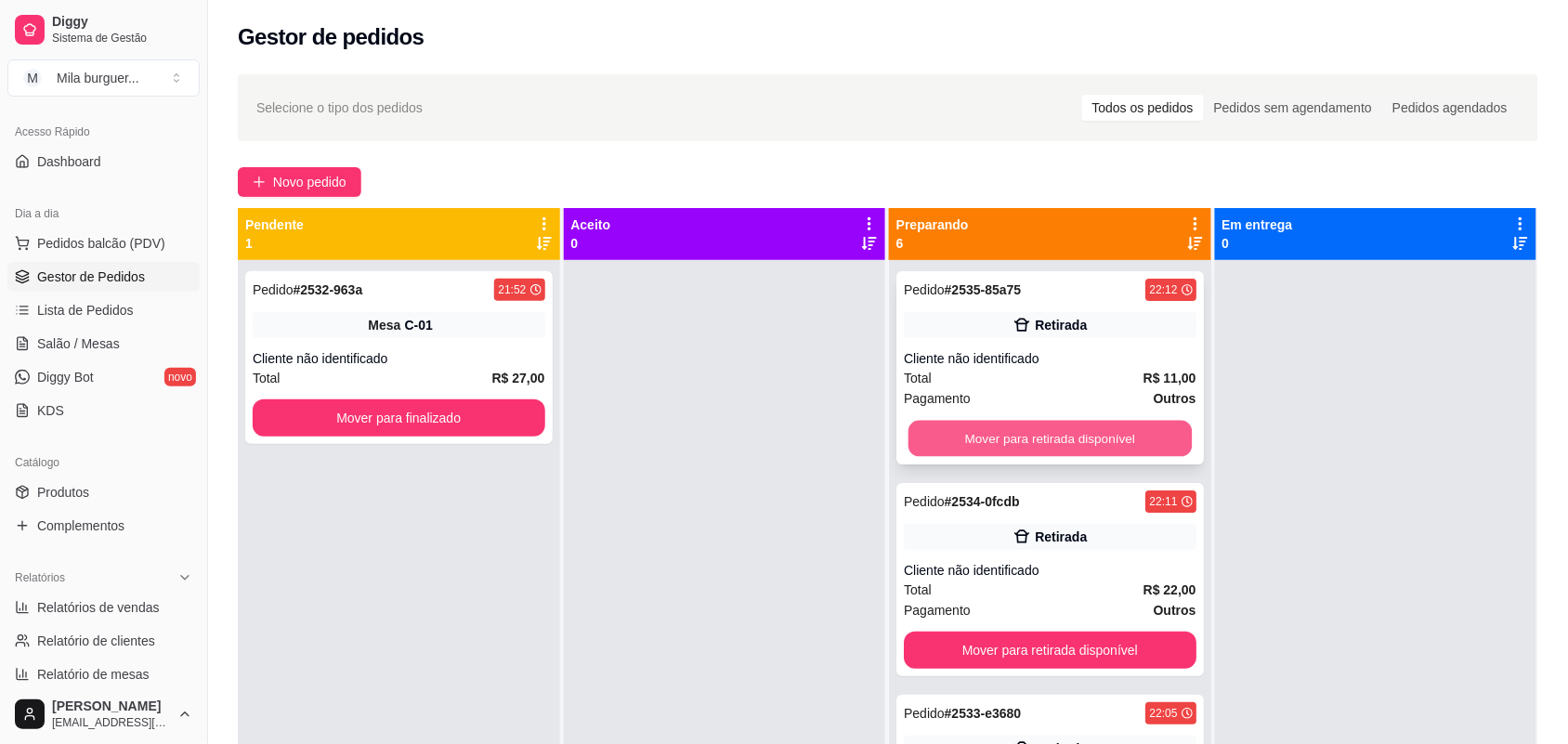
click at [934, 428] on button "Mover para retirada disponível" at bounding box center [1050, 438] width 283 height 36
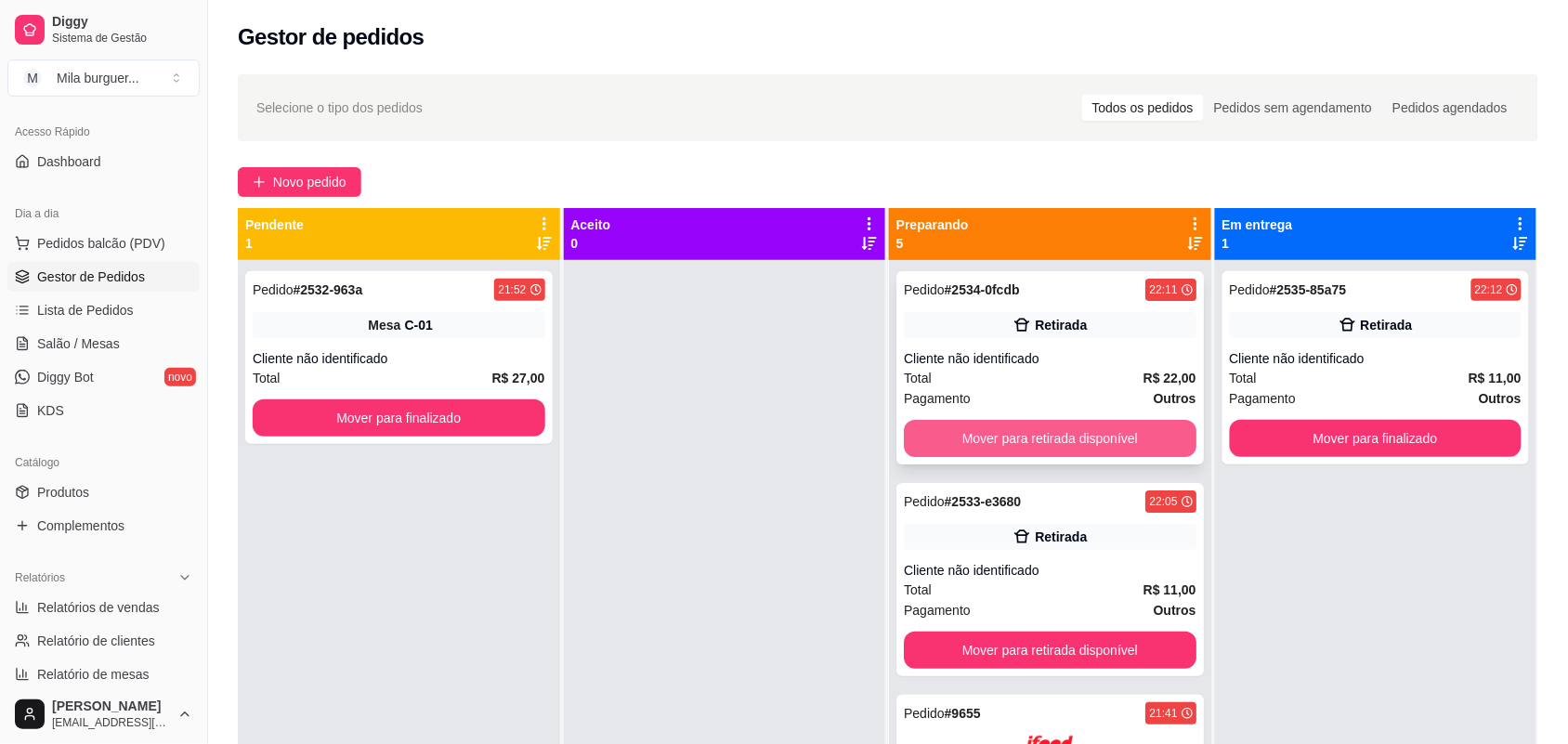
click at [941, 428] on button "Mover para retirada disponível" at bounding box center [1050, 438] width 292 height 37
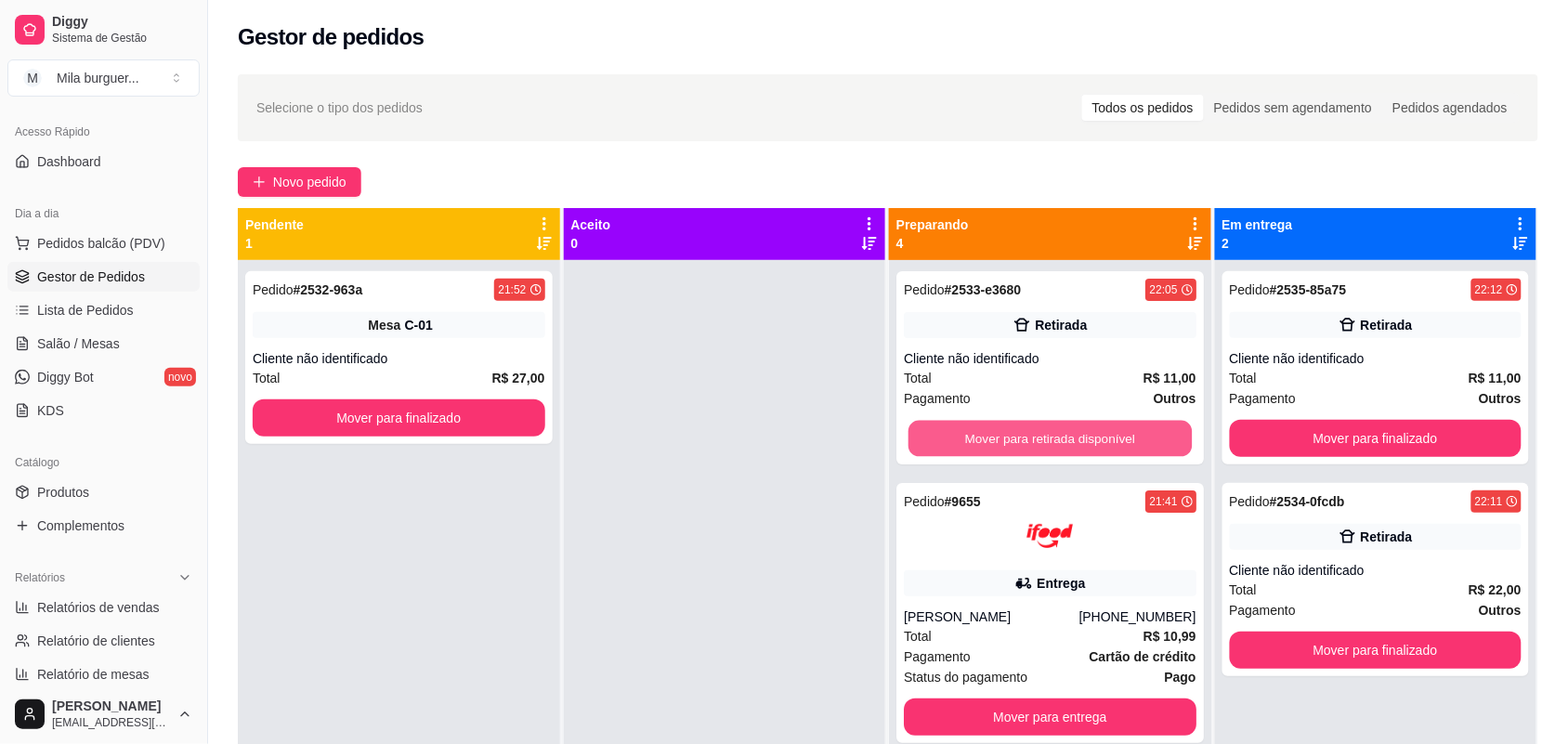
click at [941, 432] on button "Mover para retirada disponível" at bounding box center [1050, 438] width 283 height 36
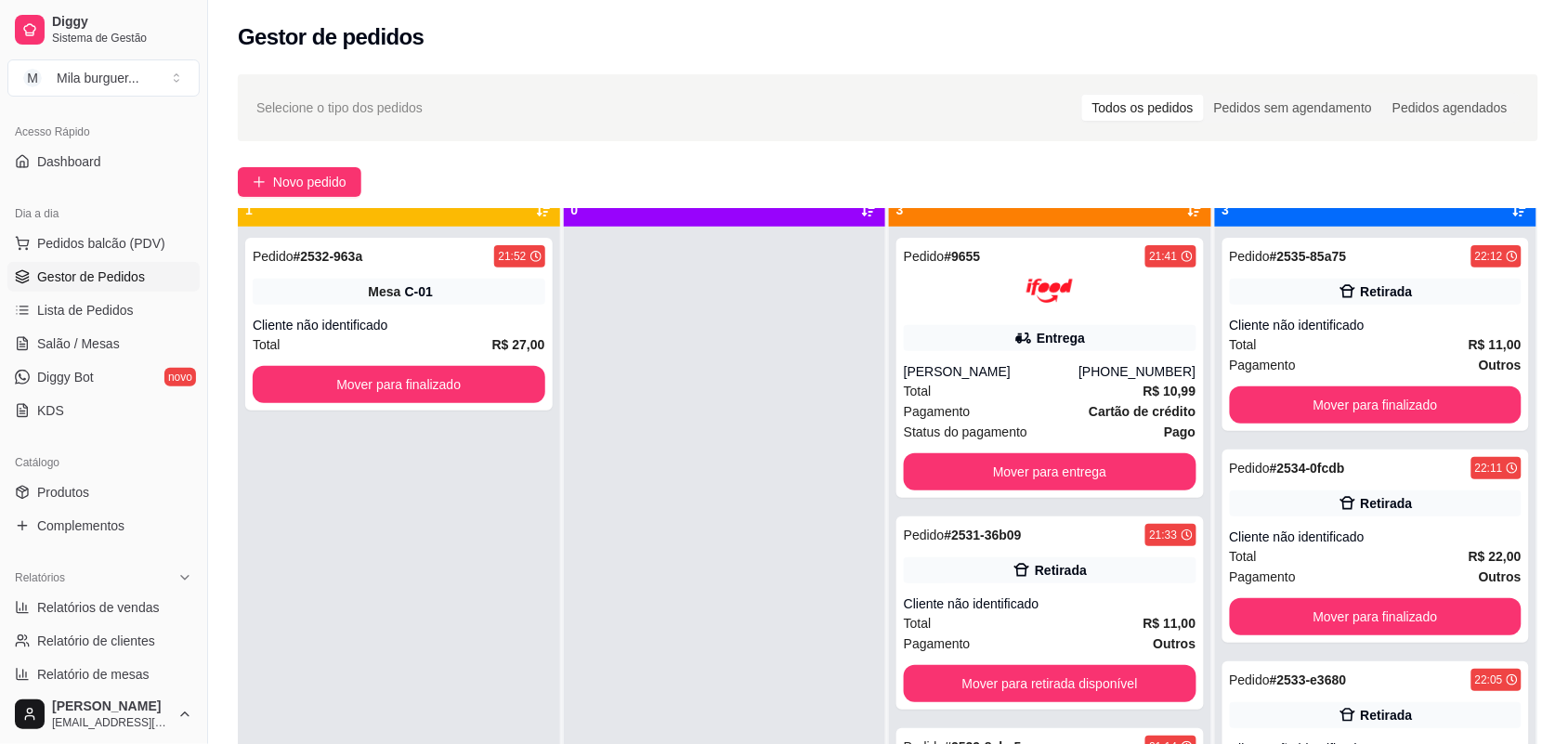
scroll to position [52, 0]
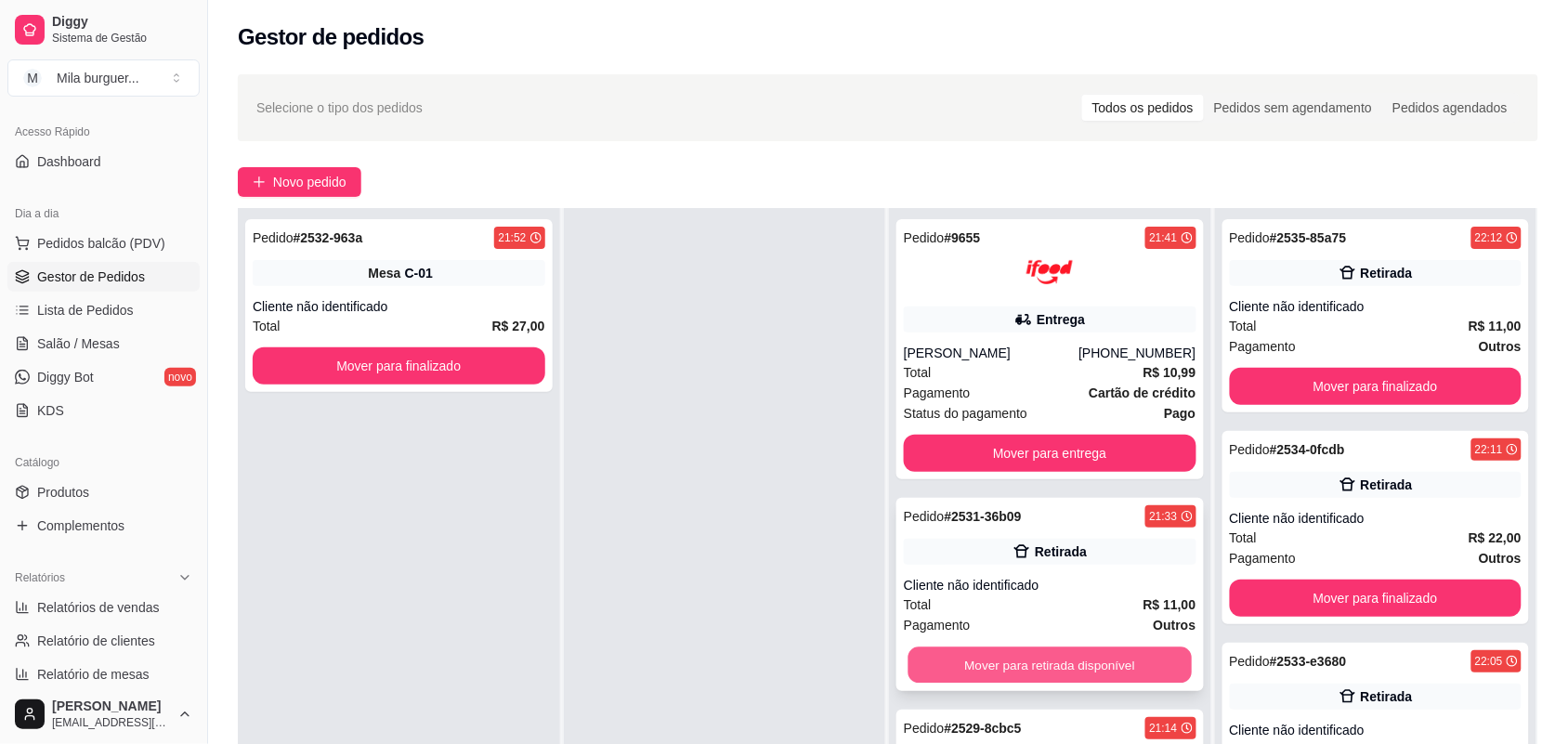
click at [987, 651] on button "Mover para retirada disponível" at bounding box center [1050, 665] width 283 height 36
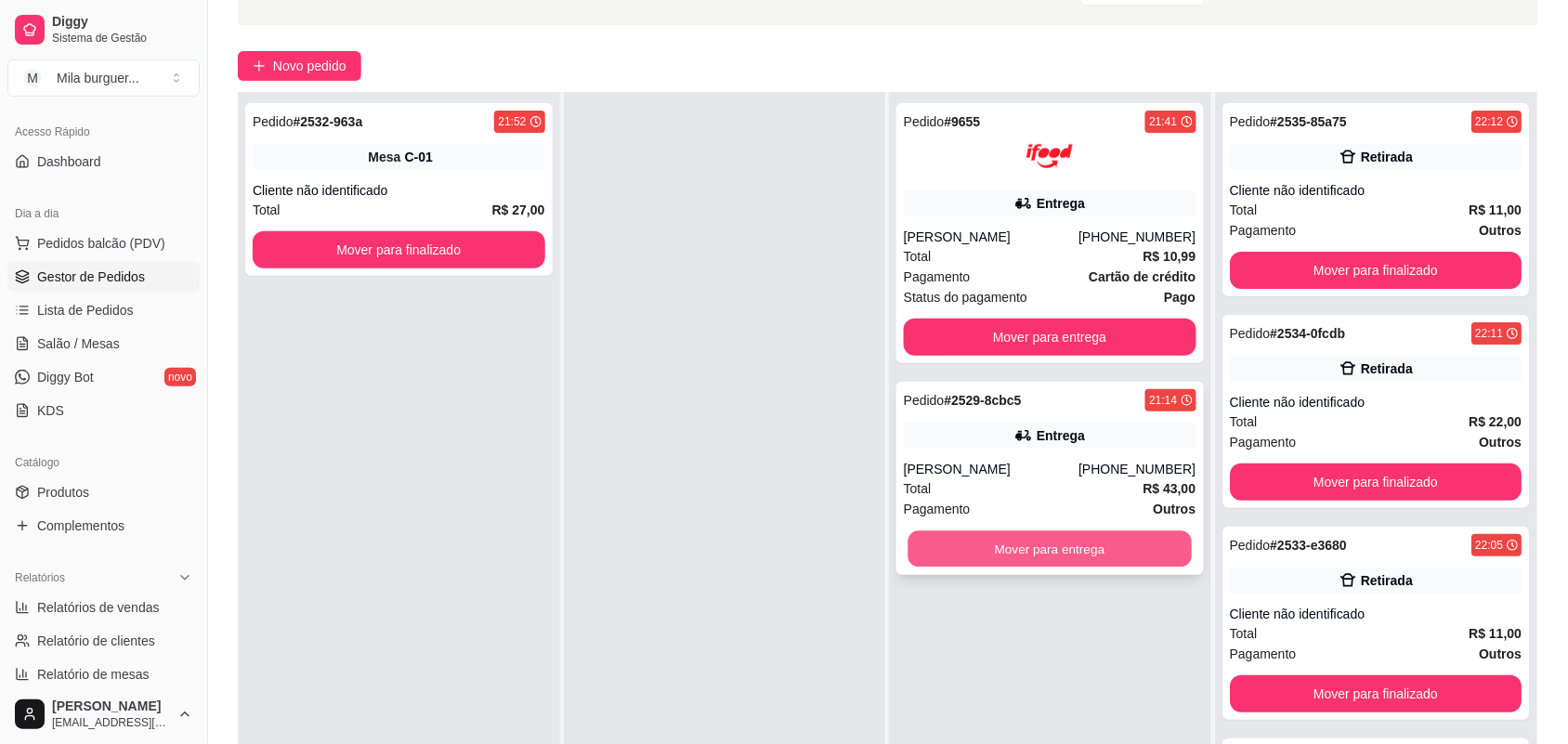
click at [1013, 563] on button "Mover para entrega" at bounding box center [1050, 548] width 283 height 36
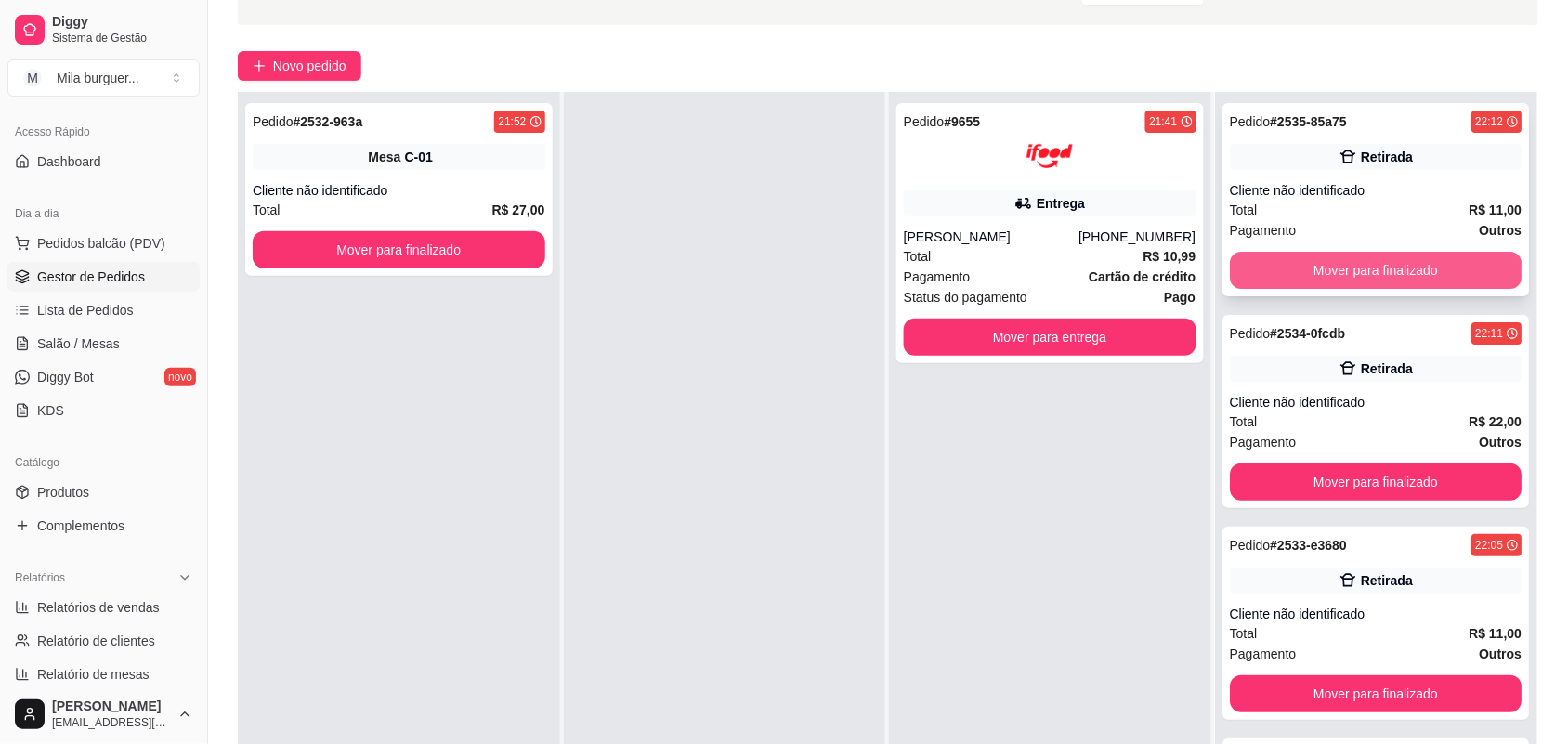
click at [1437, 281] on button "Mover para finalizado" at bounding box center [1375, 270] width 292 height 37
click at [1437, 281] on button "Mover para finalizado" at bounding box center [1374, 270] width 283 height 36
click at [1437, 281] on button "Mover para finalizado" at bounding box center [1375, 270] width 292 height 37
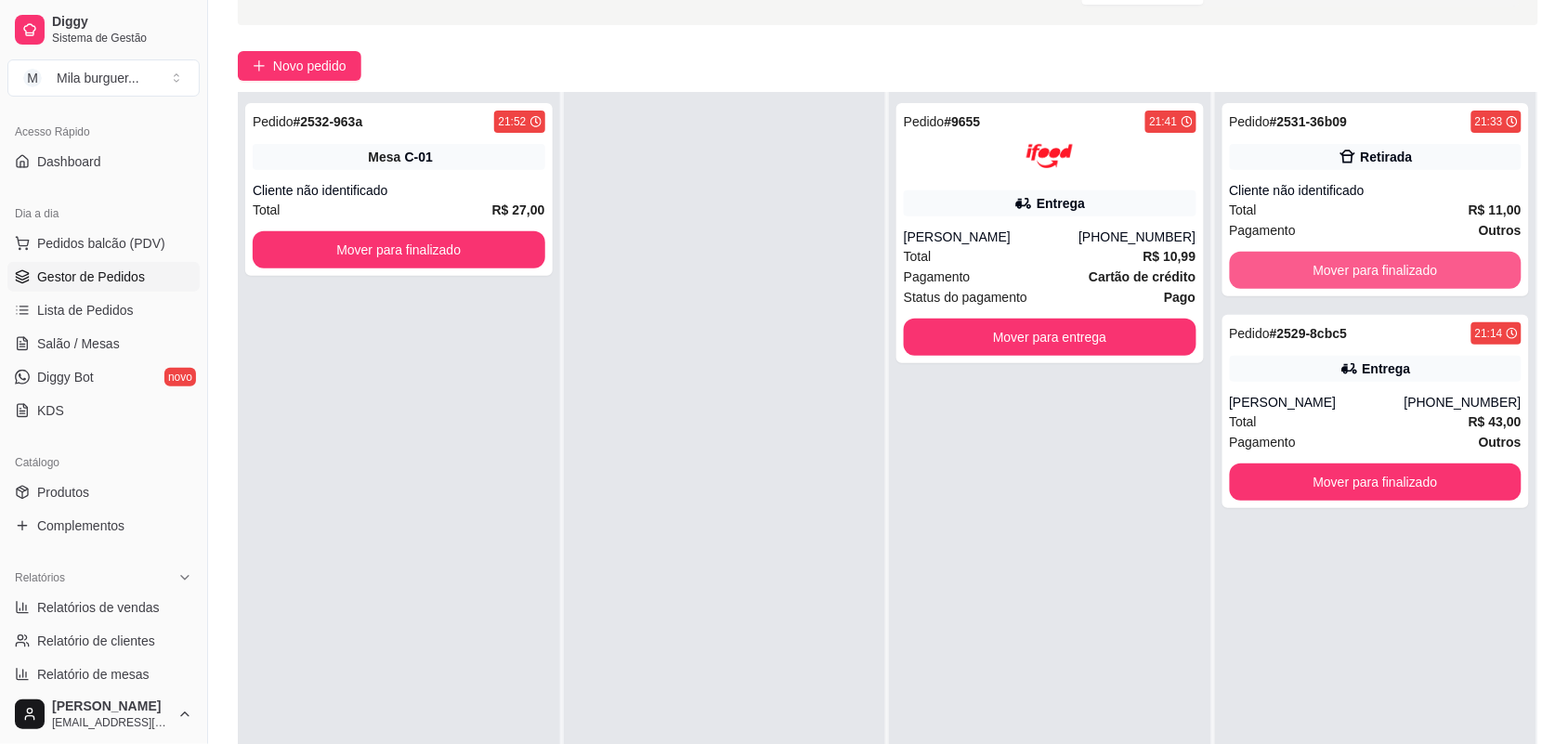
click at [1437, 281] on button "Mover para finalizado" at bounding box center [1375, 270] width 292 height 37
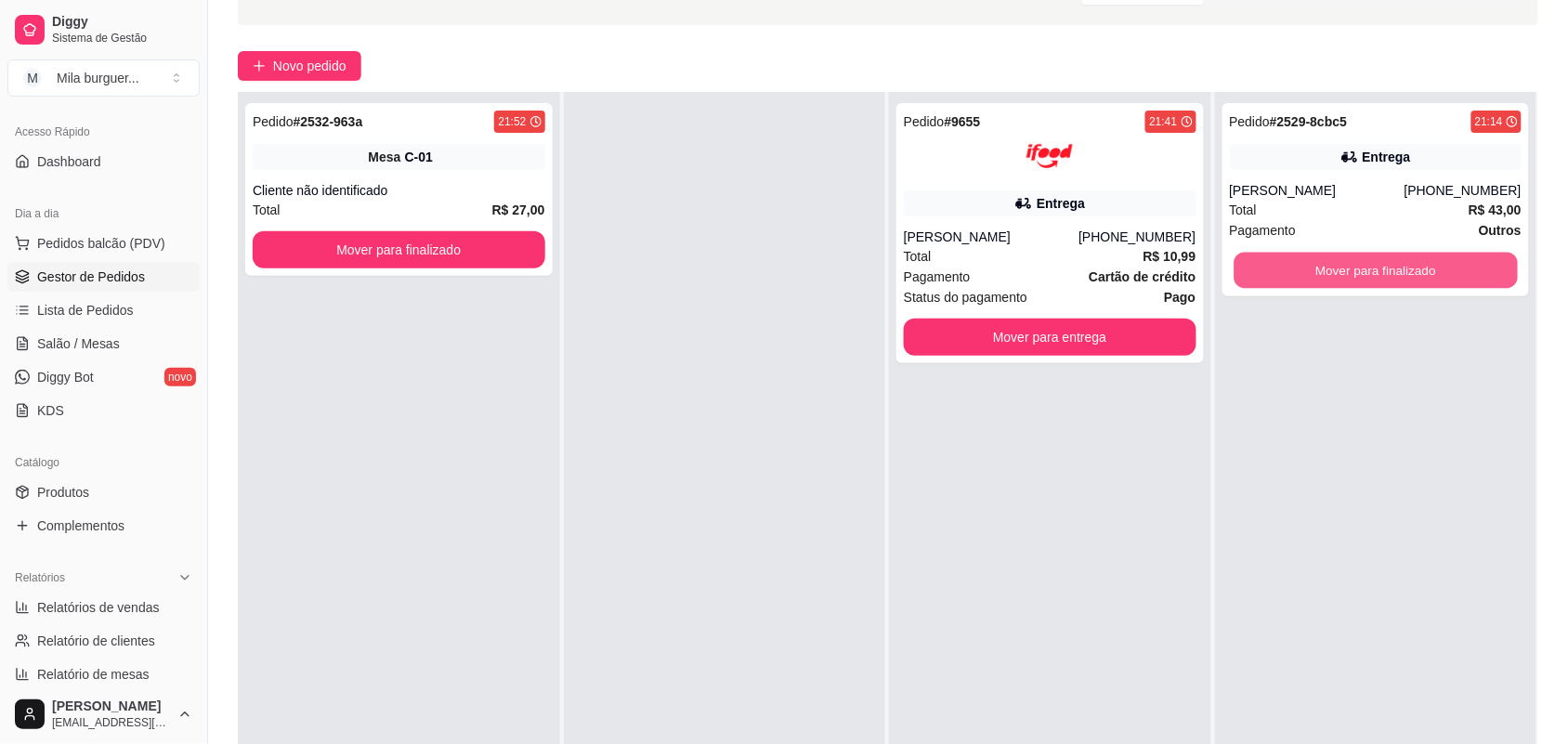
click at [1437, 281] on button "Mover para finalizado" at bounding box center [1374, 270] width 283 height 36
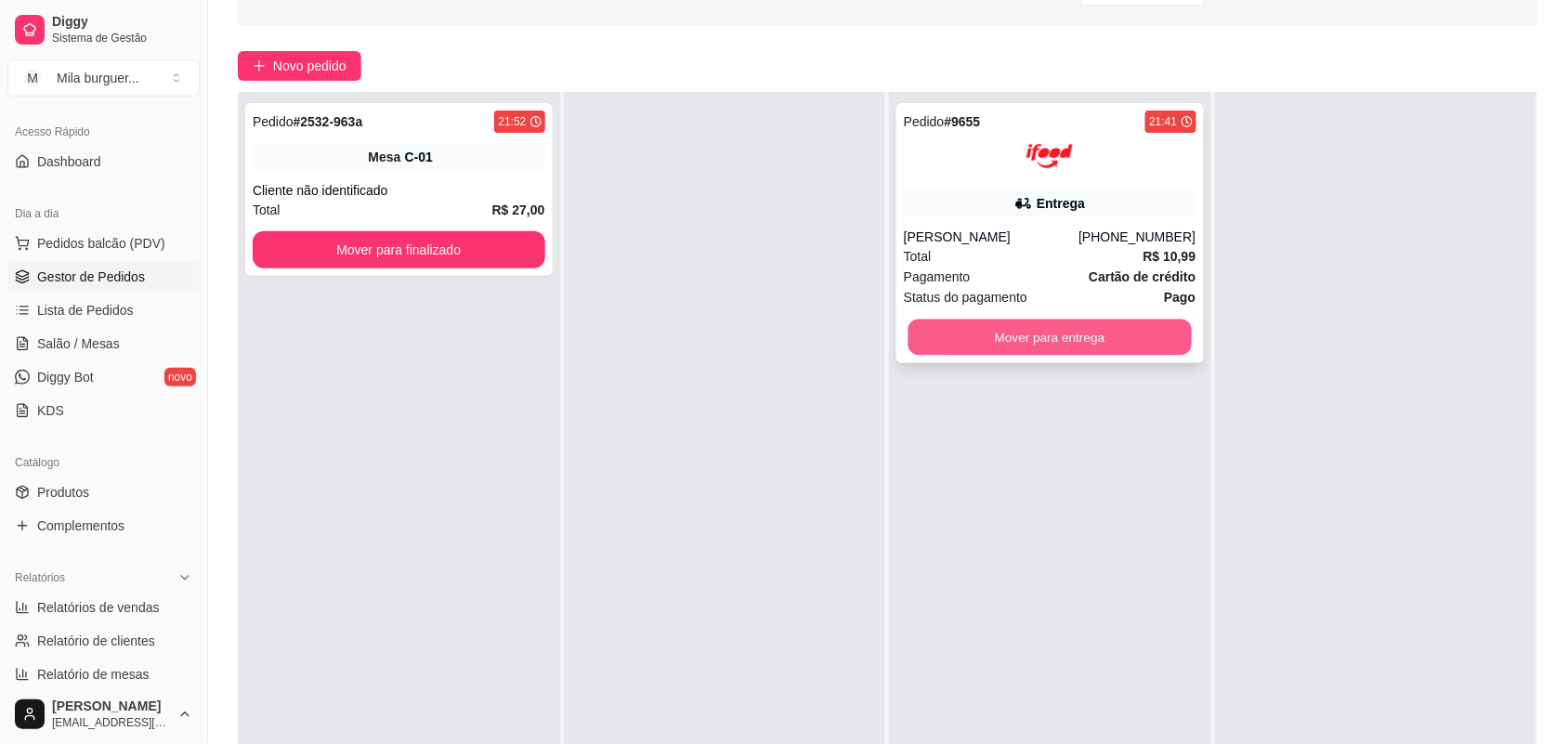
click at [975, 337] on button "Mover para entrega" at bounding box center [1050, 337] width 283 height 36
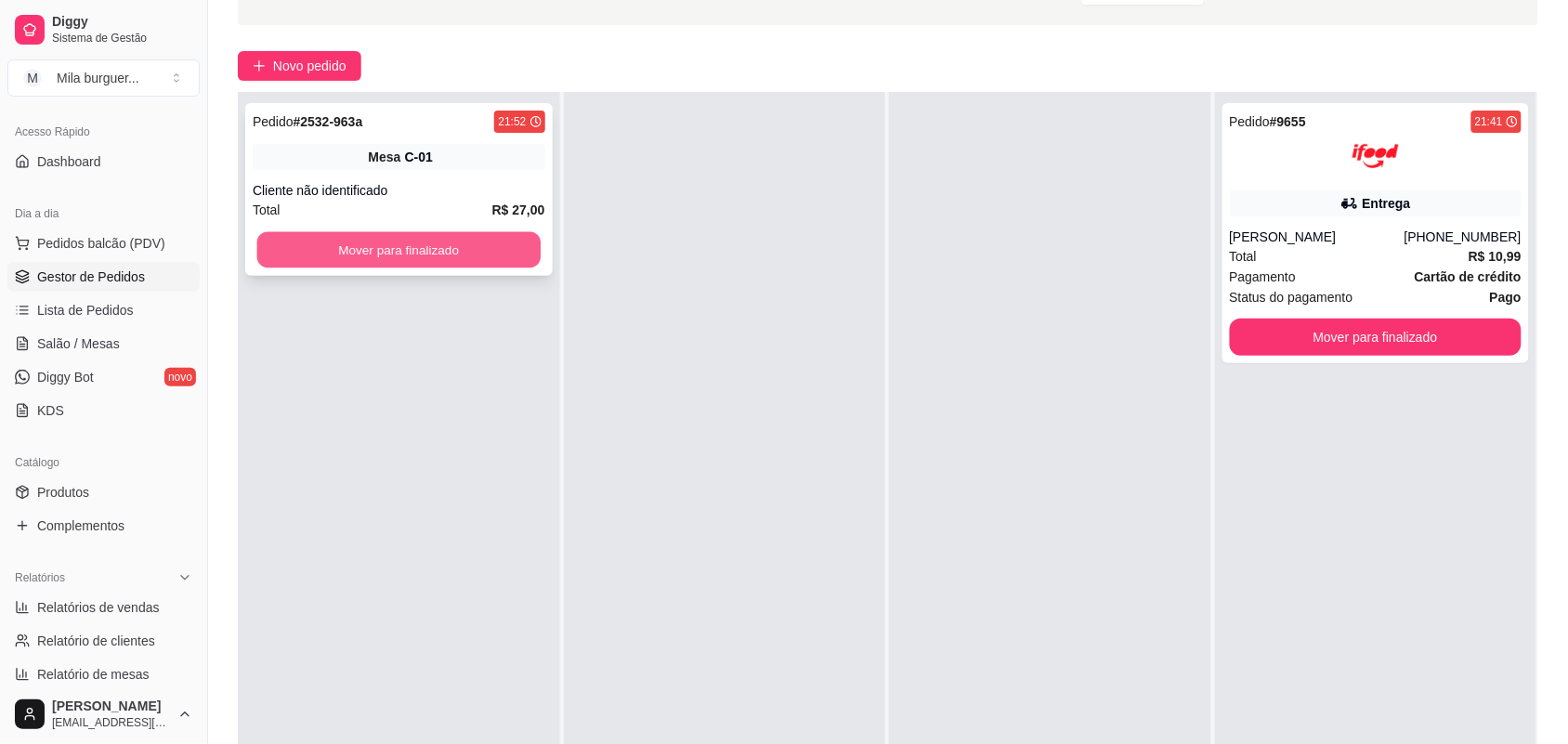
click at [444, 246] on button "Mover para finalizado" at bounding box center [398, 249] width 283 height 36
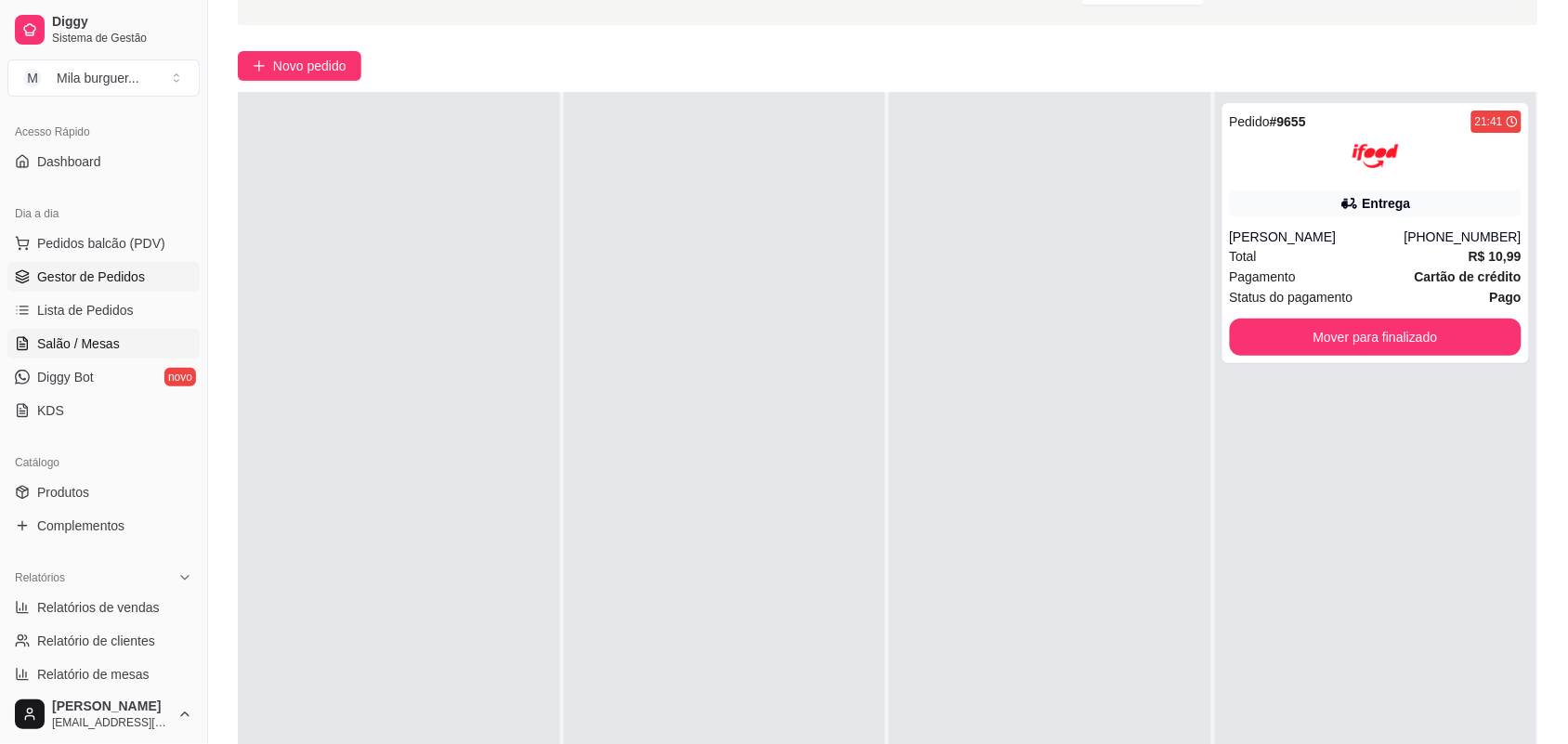
click at [87, 350] on span "Salão / Mesas" at bounding box center [78, 343] width 83 height 19
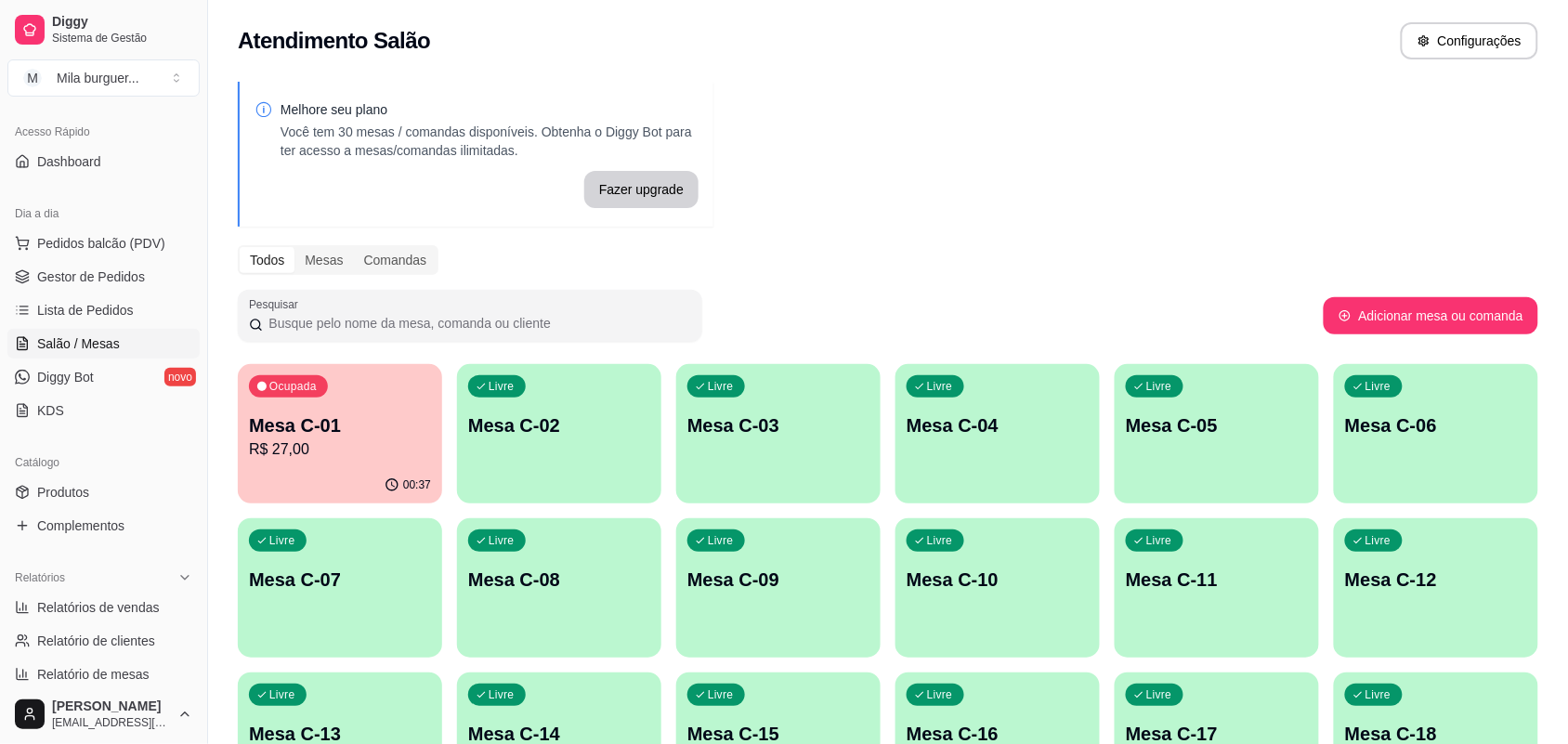
click at [362, 416] on p "Mesa C-01" at bounding box center [340, 425] width 182 height 26
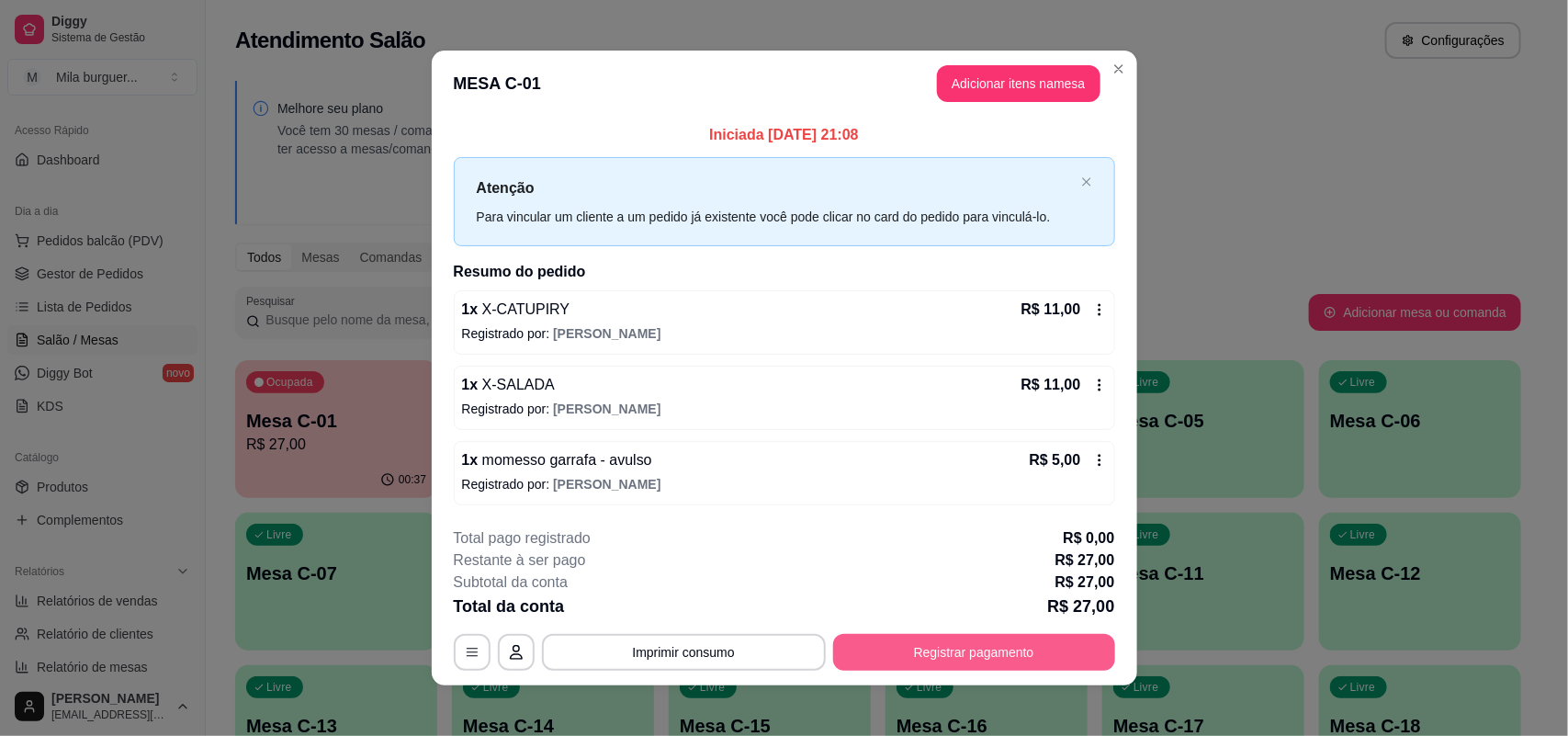
click at [898, 659] on button "Registrar pagamento" at bounding box center [974, 652] width 282 height 37
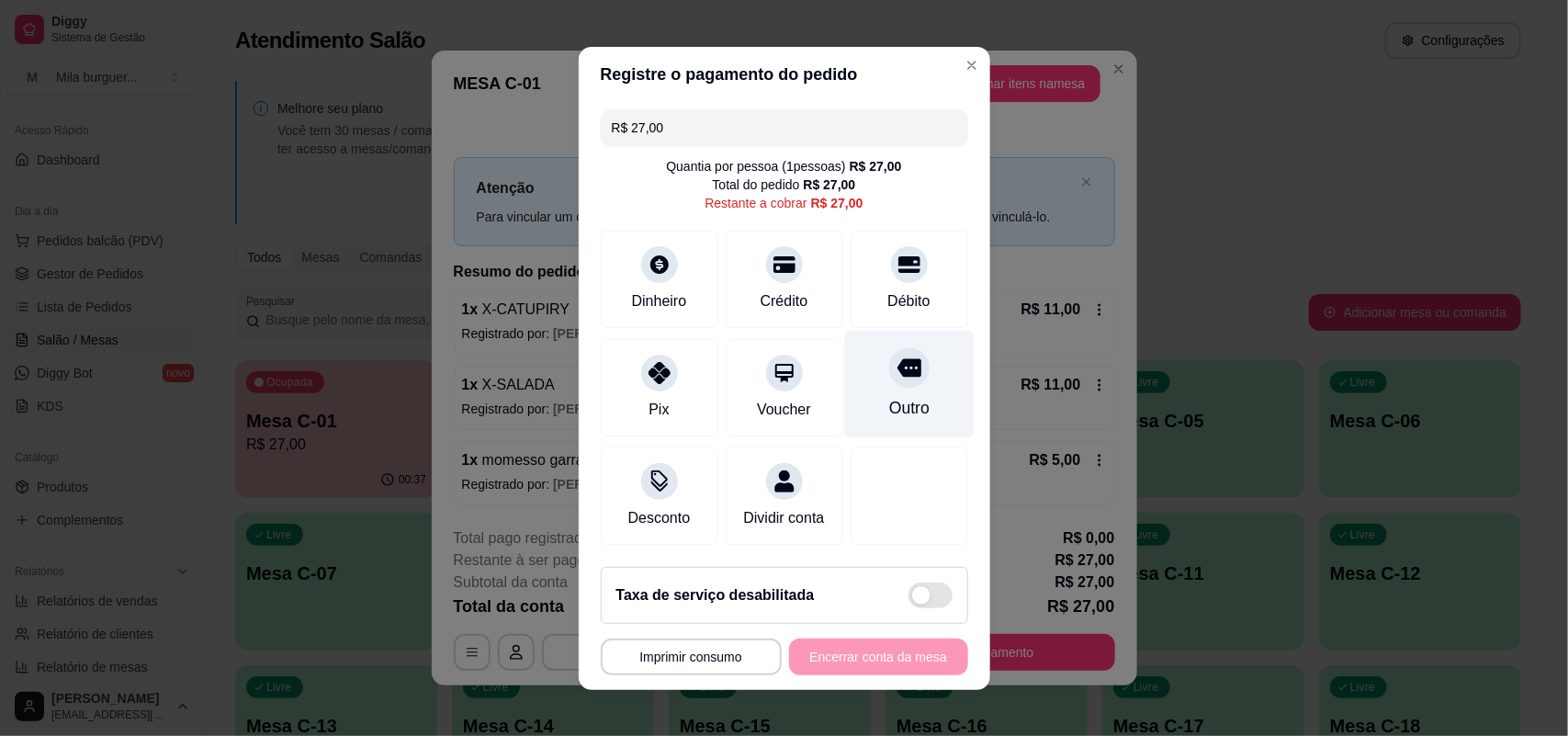
click at [869, 414] on div "Outro" at bounding box center [908, 383] width 129 height 108
type input "R$ 0,00"
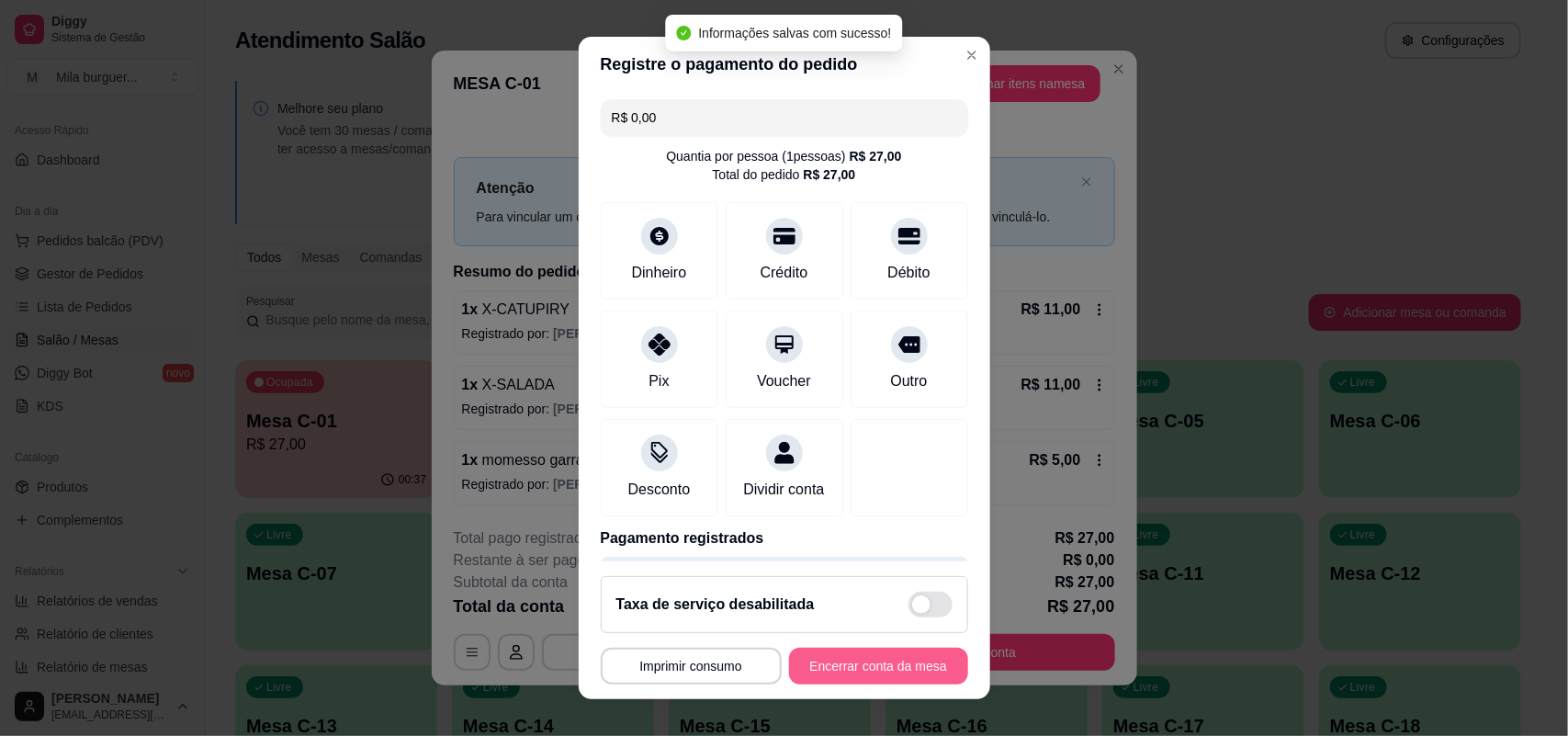
click at [873, 664] on button "Encerrar conta da mesa" at bounding box center [878, 666] width 179 height 37
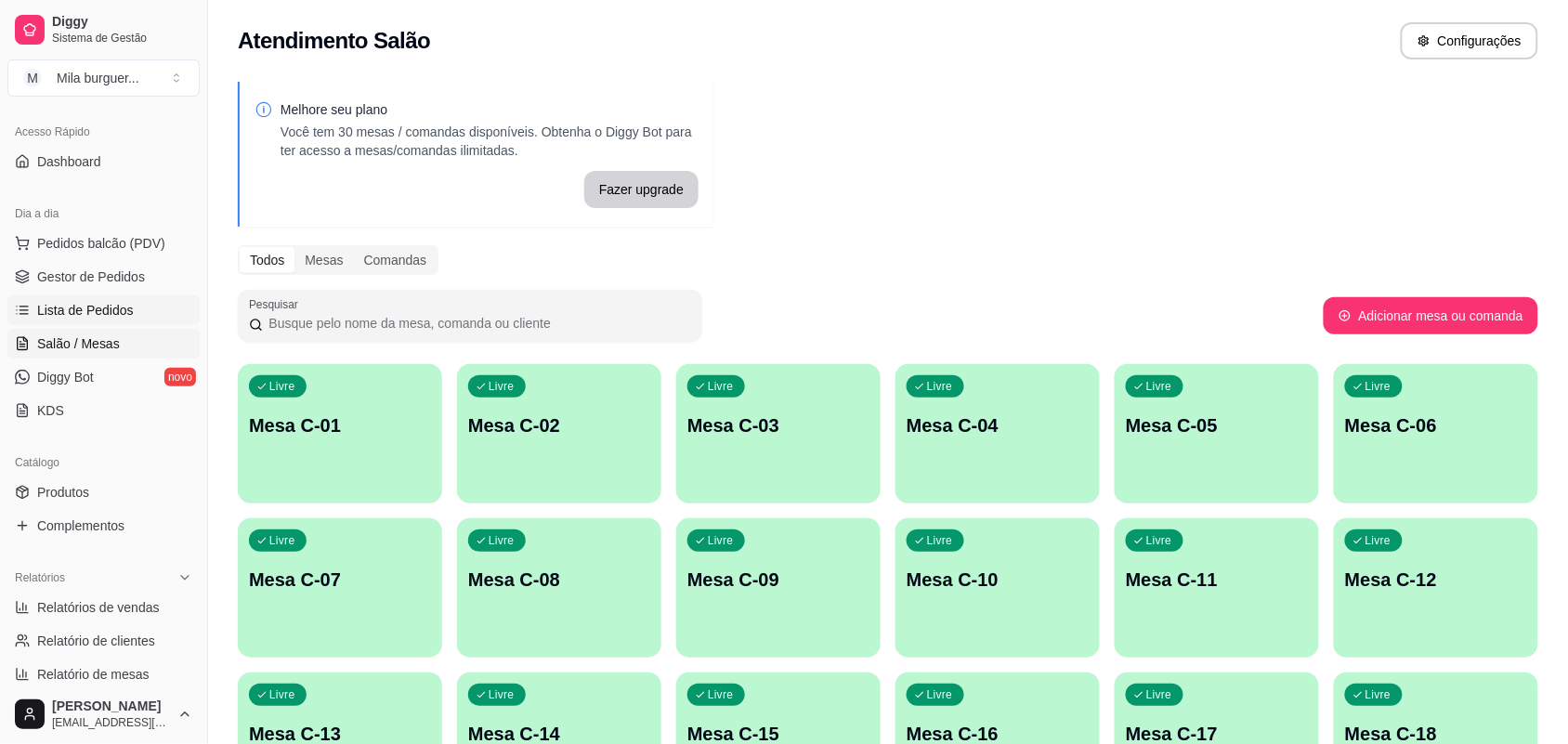
click at [127, 297] on link "Lista de Pedidos" at bounding box center [103, 310] width 192 height 30
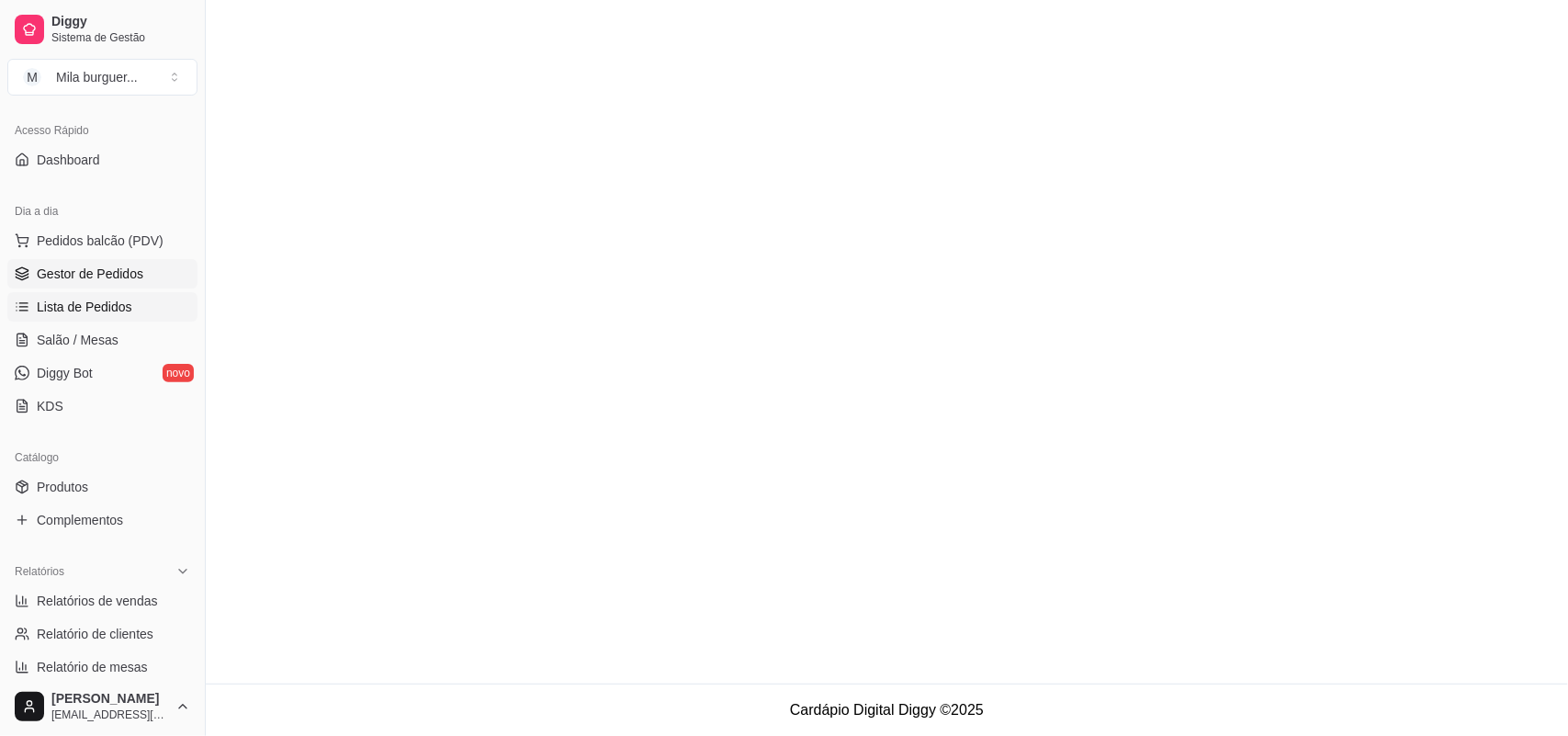
click at [125, 280] on span "Gestor de Pedidos" at bounding box center [90, 274] width 107 height 18
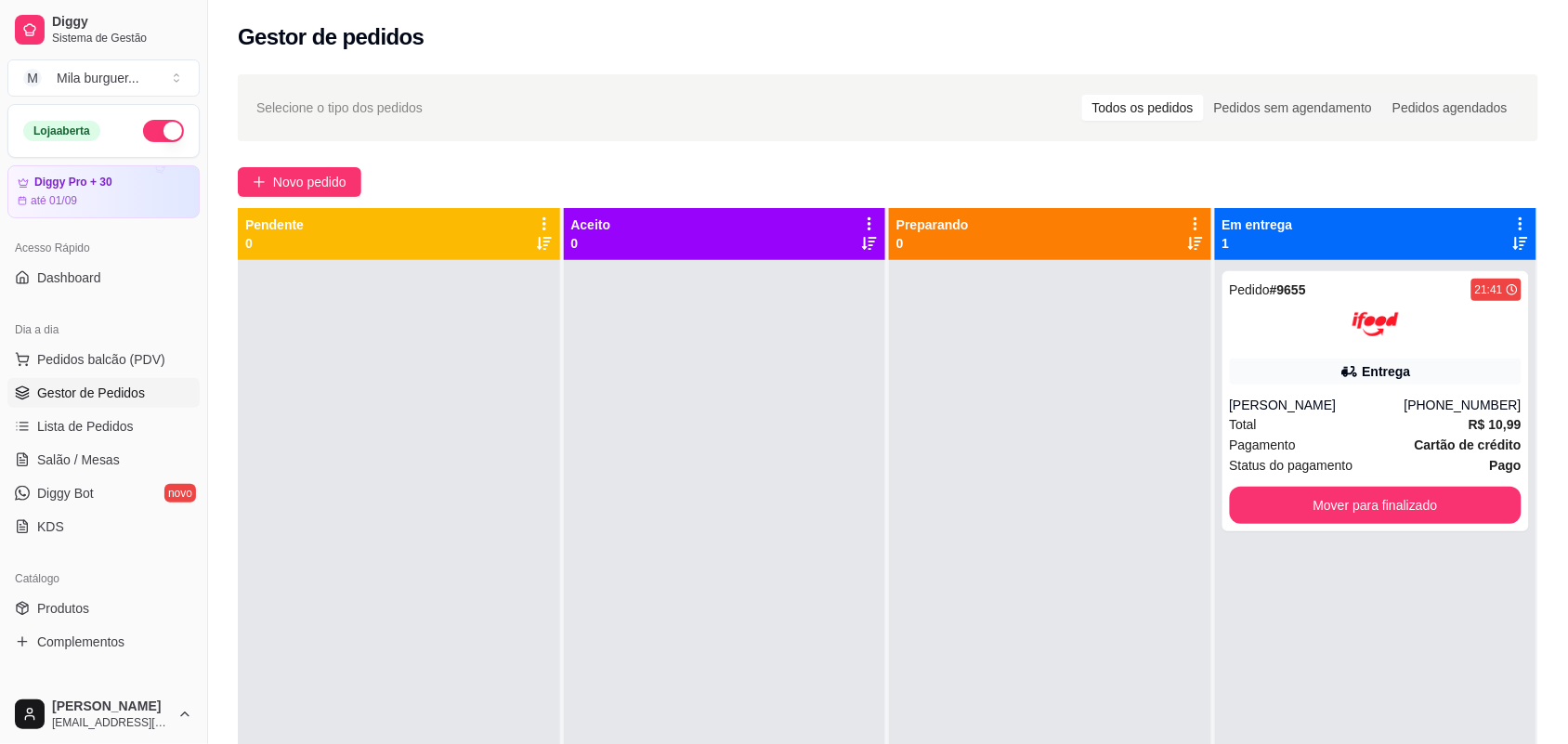
click at [158, 134] on button "button" at bounding box center [164, 130] width 41 height 22
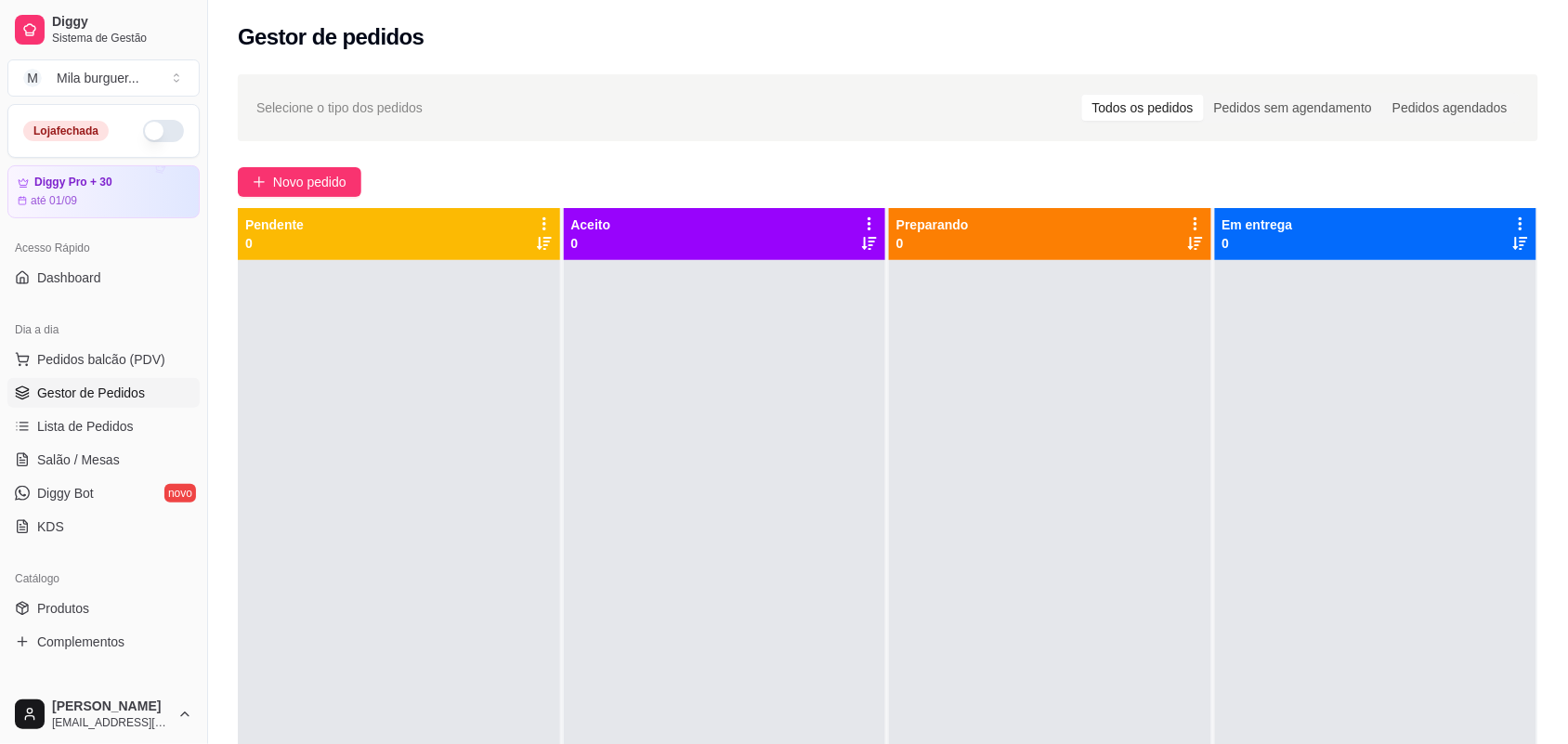
click at [164, 141] on div "Loja fechada" at bounding box center [103, 130] width 161 height 22
type button "on"
click button "button" at bounding box center [164, 130] width 41 height 22
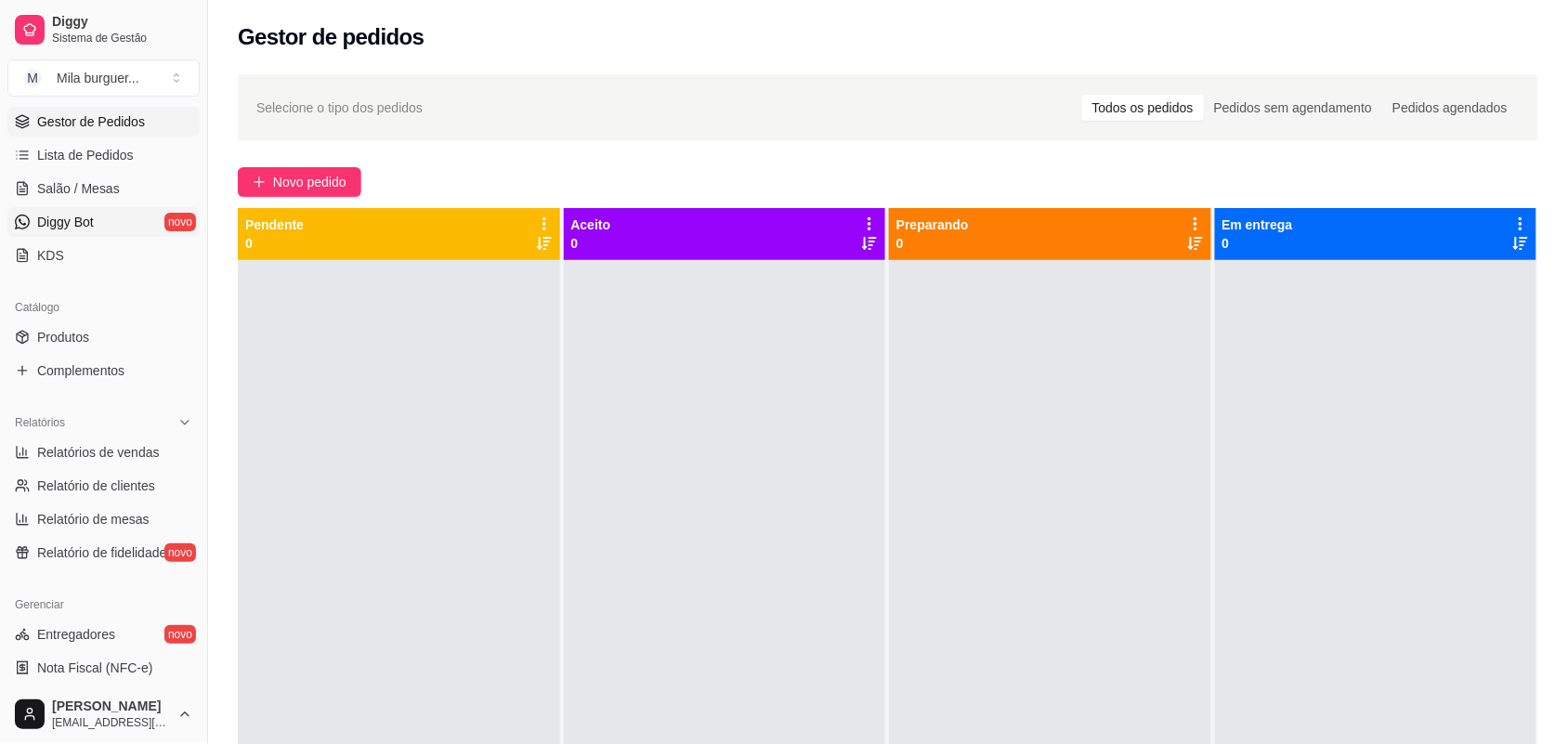
scroll to position [465, 0]
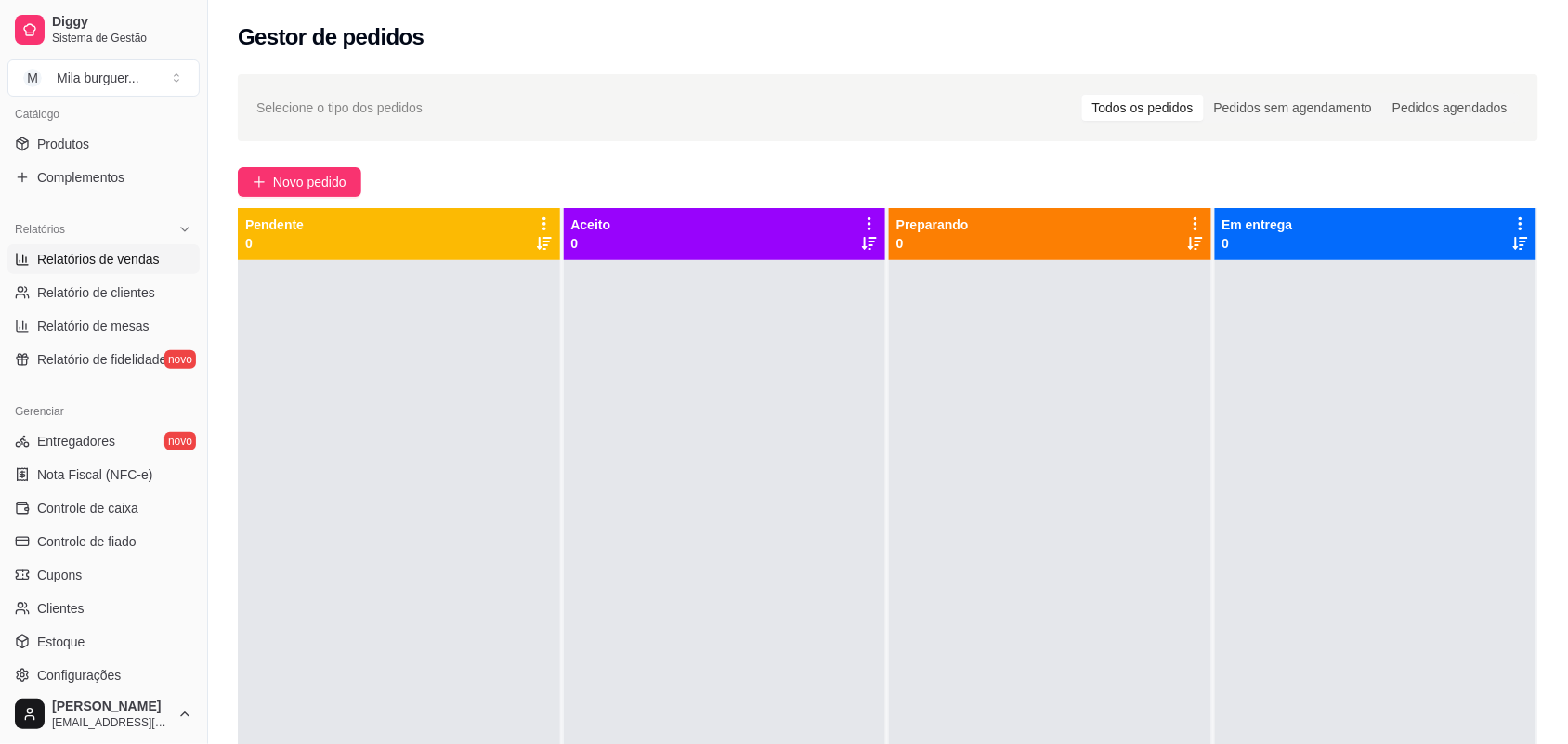
click at [102, 261] on span "Relatórios de vendas" at bounding box center [98, 259] width 123 height 19
select select "ALL"
select select "0"
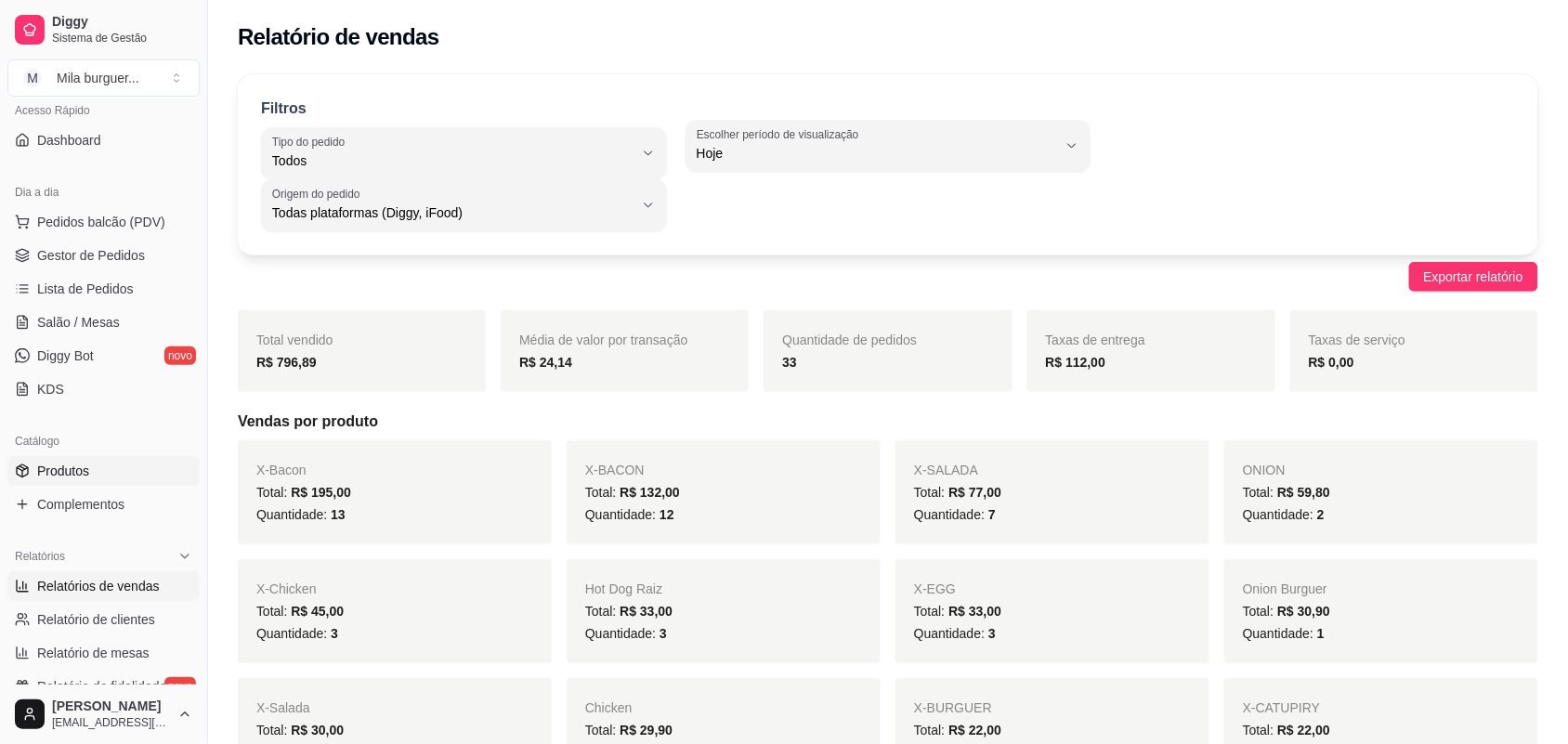
scroll to position [116, 0]
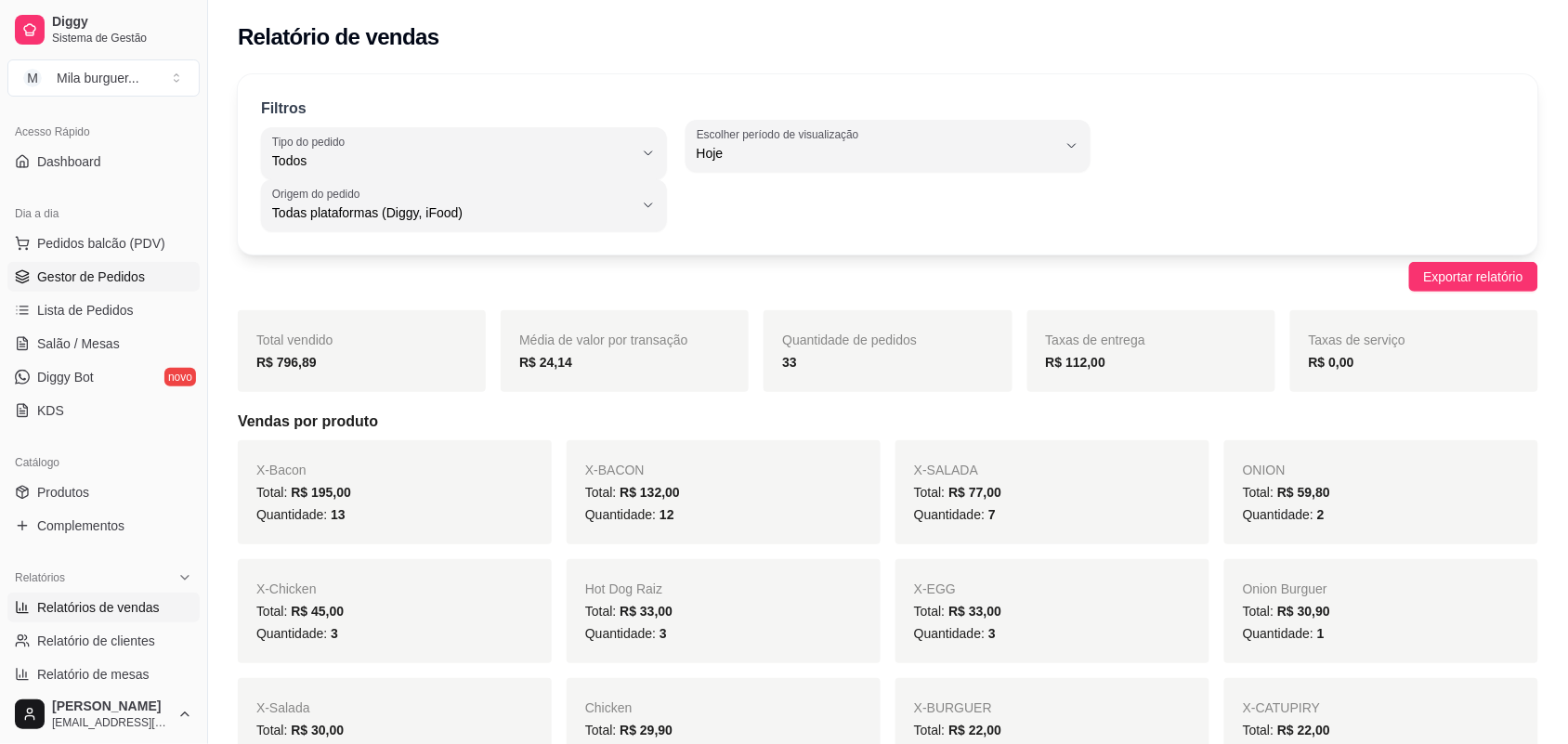
click at [94, 279] on span "Gestor de Pedidos" at bounding box center [91, 277] width 108 height 19
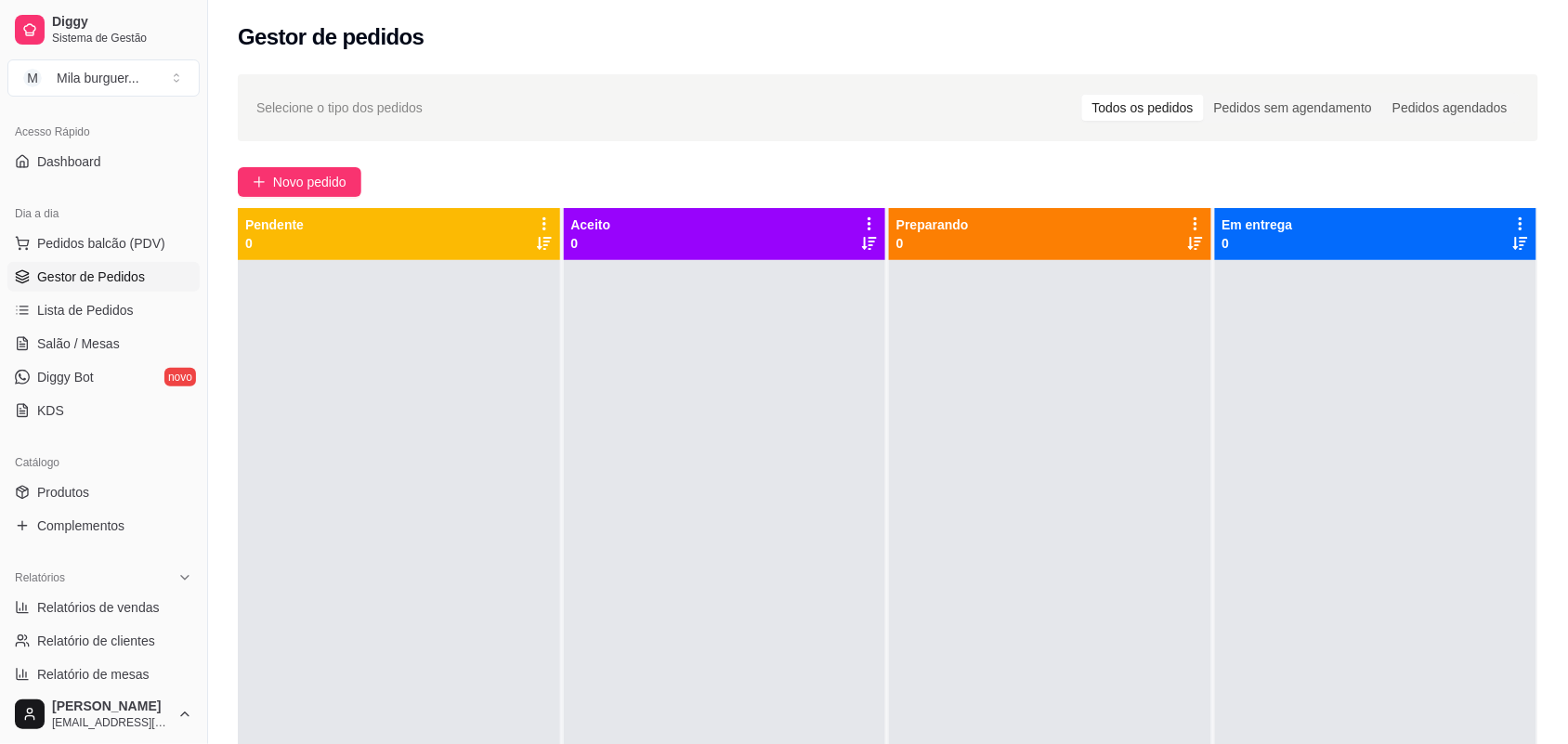
click at [97, 279] on span "Gestor de Pedidos" at bounding box center [91, 277] width 108 height 19
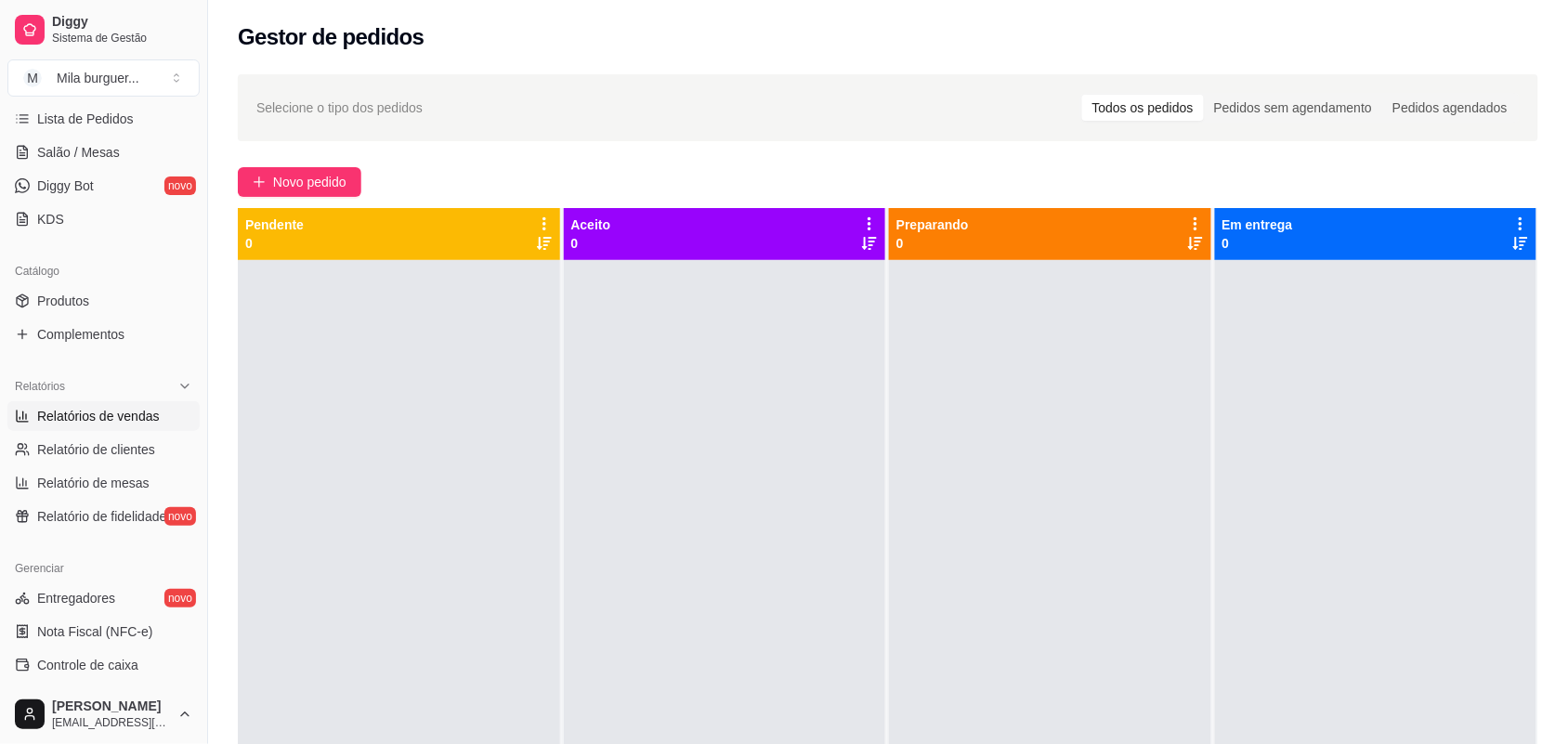
scroll to position [349, 0]
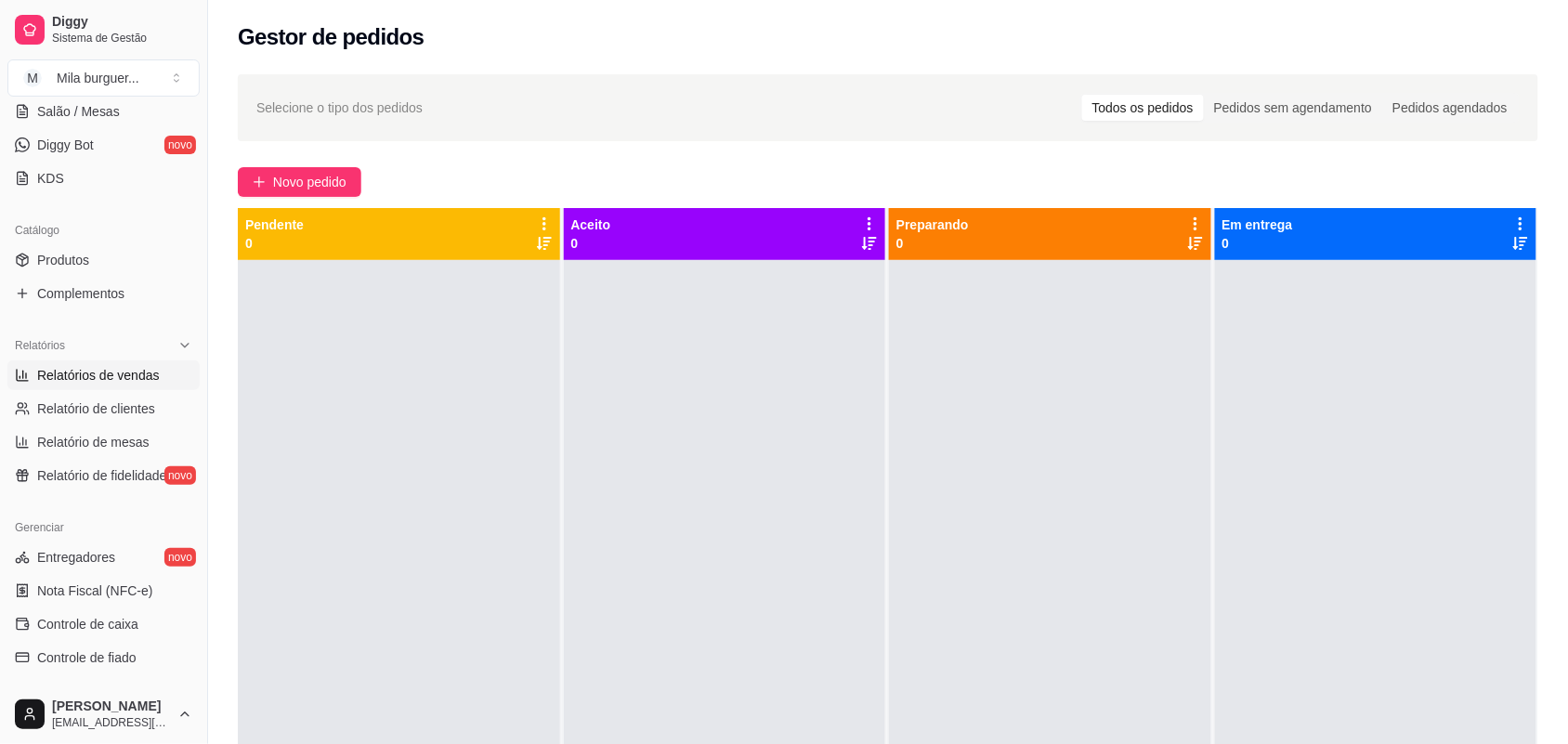
click at [87, 384] on span "Relatórios de vendas" at bounding box center [98, 375] width 123 height 19
select select "ALL"
select select "0"
